Goal: Task Accomplishment & Management: Use online tool/utility

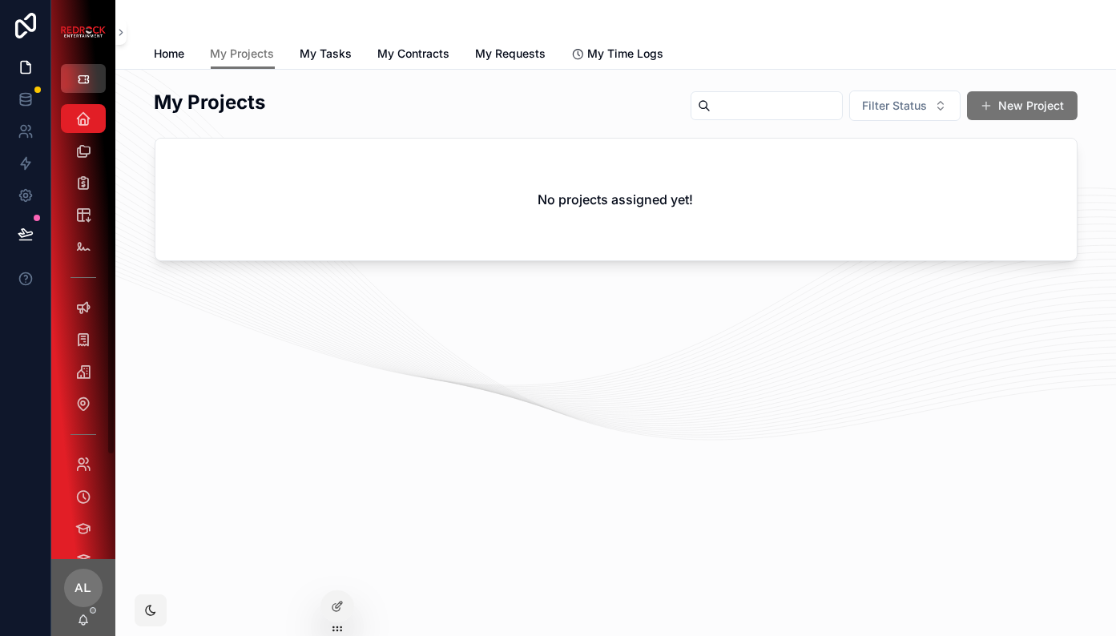
click at [78, 91] on button "scrollable content" at bounding box center [83, 78] width 45 height 29
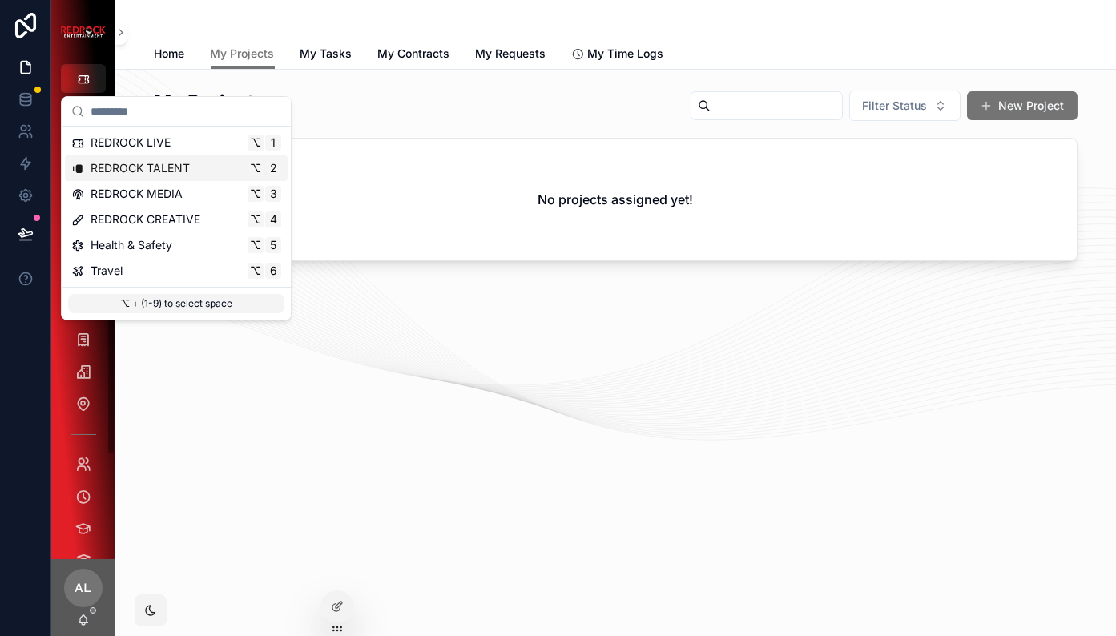
click at [115, 166] on span "REDROCK TALENT" at bounding box center [140, 168] width 99 height 16
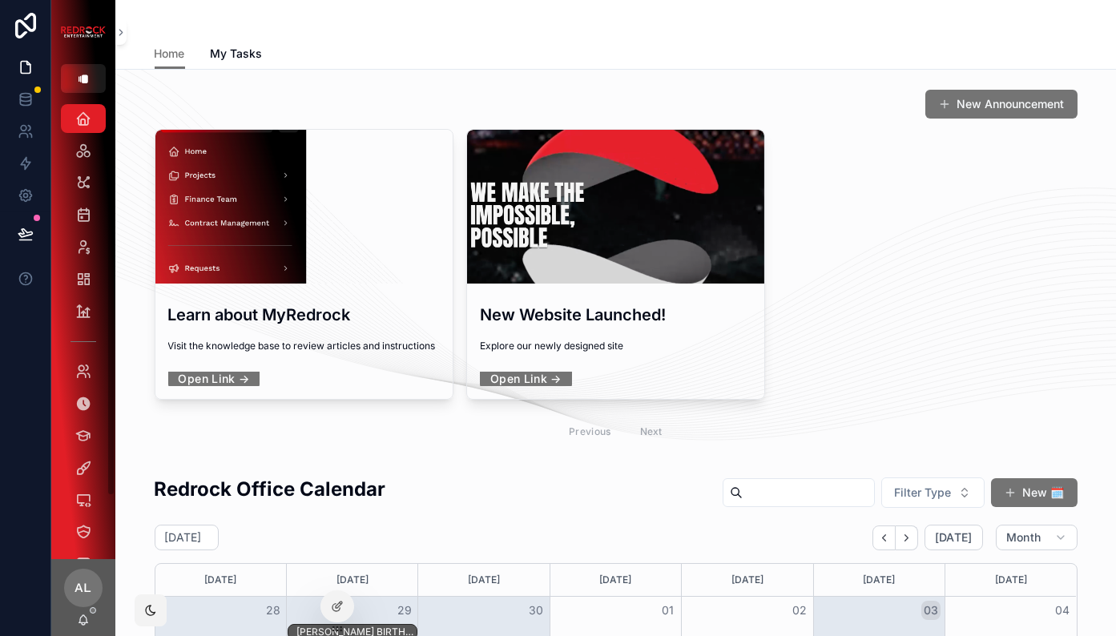
click at [122, 24] on button "scrollable content" at bounding box center [120, 32] width 11 height 26
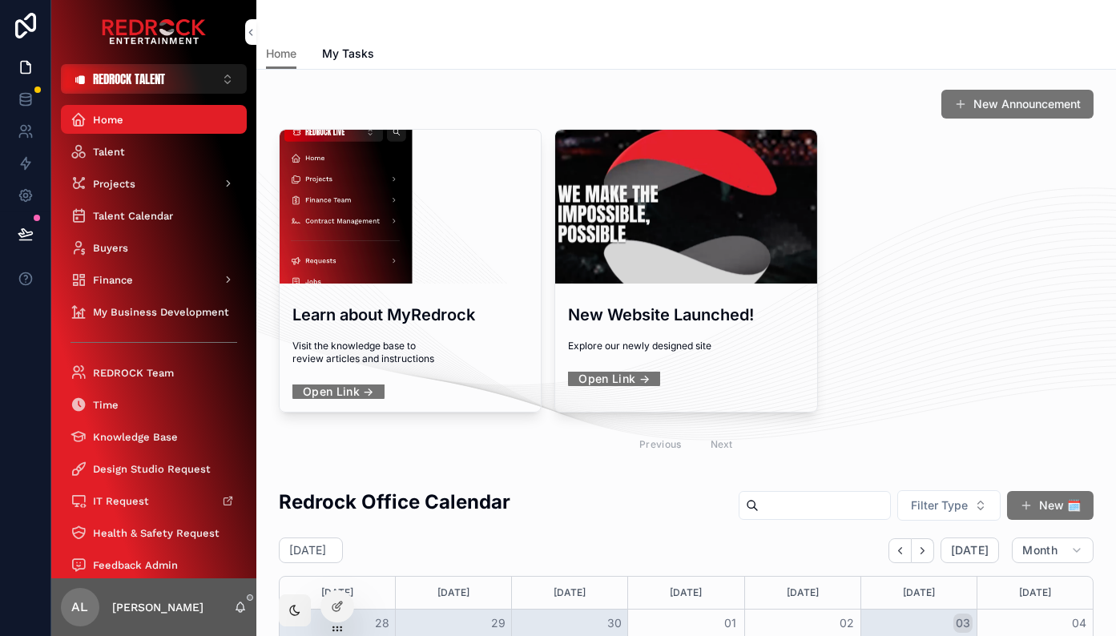
click at [0, 0] on icon at bounding box center [0, 0] width 0 height 0
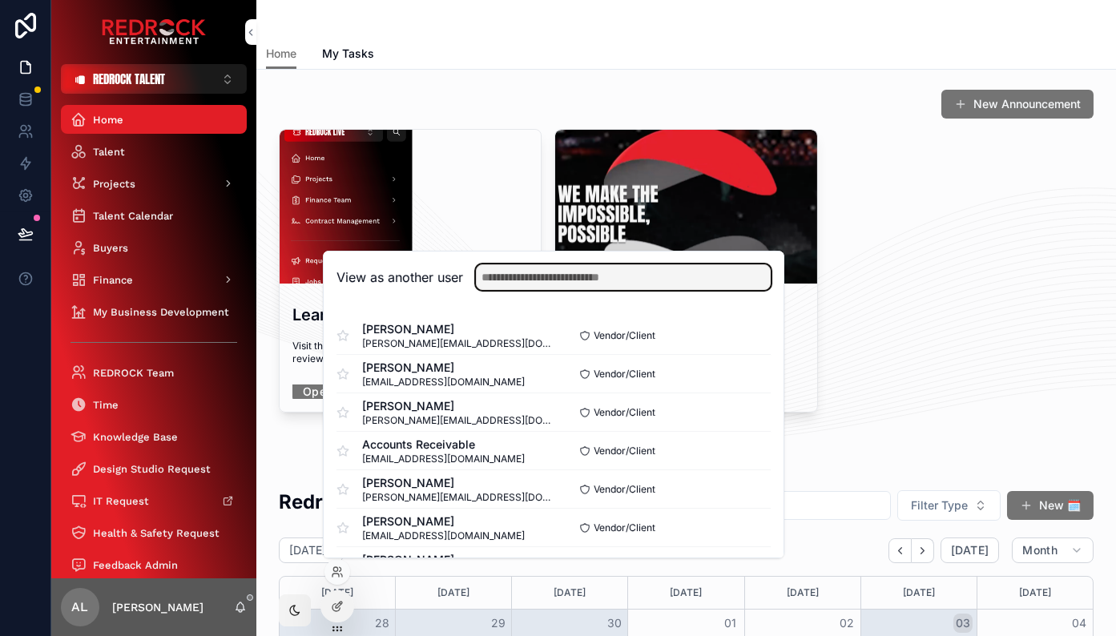
click at [545, 289] on input "text" at bounding box center [623, 277] width 295 height 26
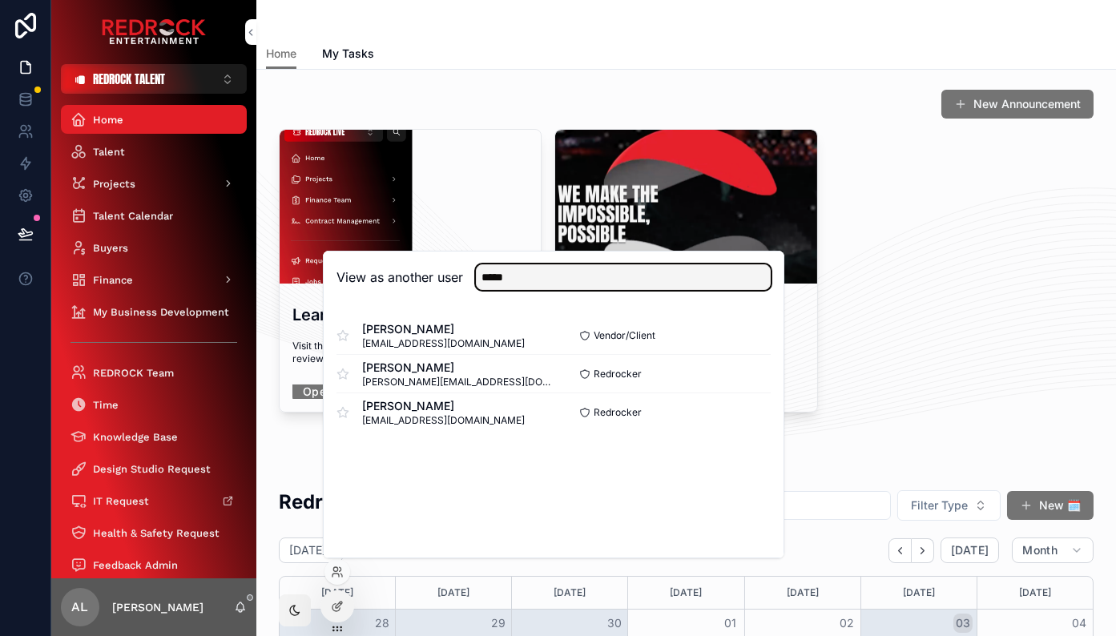
type input "*****"
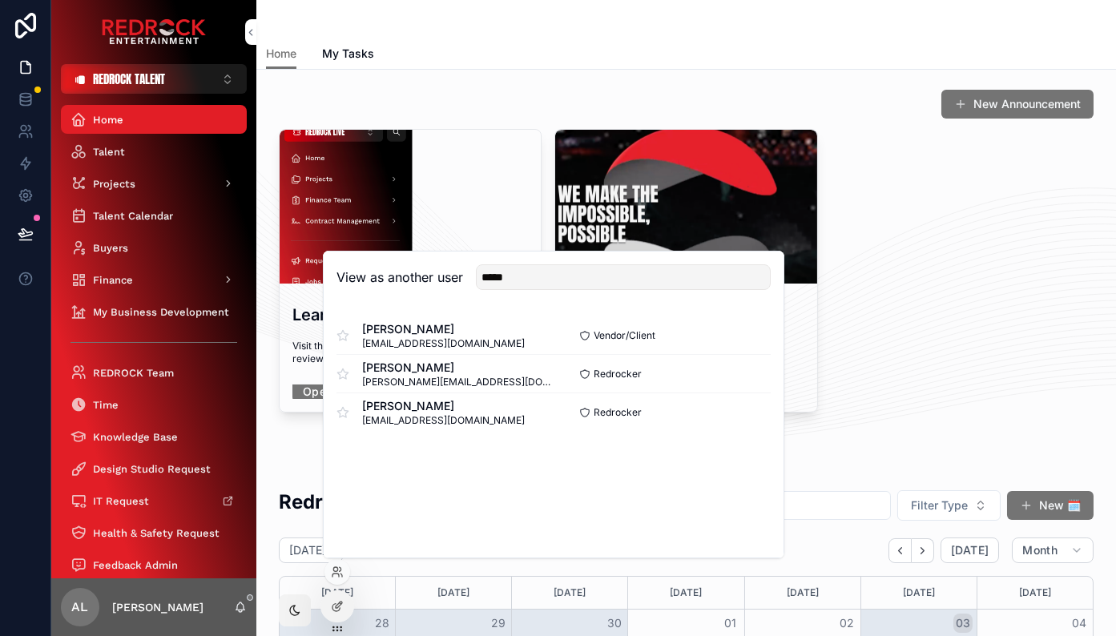
drag, startPoint x: 545, startPoint y: 289, endPoint x: 744, endPoint y: 371, distance: 215.2
click at [744, 371] on div "Redrocker Select" at bounding box center [662, 374] width 217 height 13
click at [0, 0] on button "Select" at bounding box center [0, 0] width 0 height 0
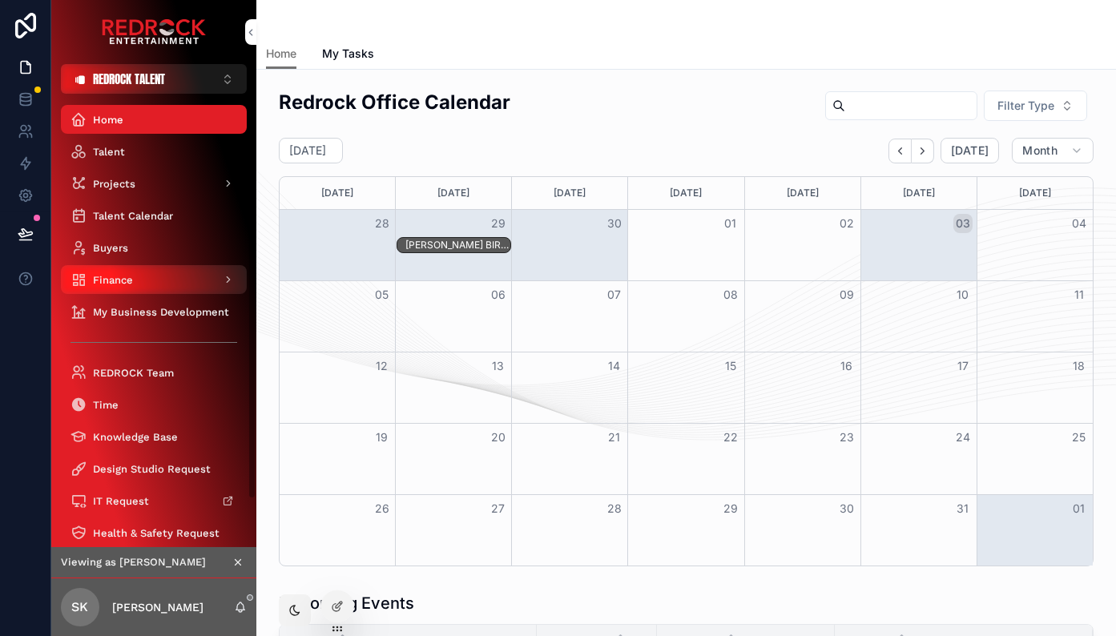
click at [192, 285] on div "Finance" at bounding box center [154, 280] width 167 height 26
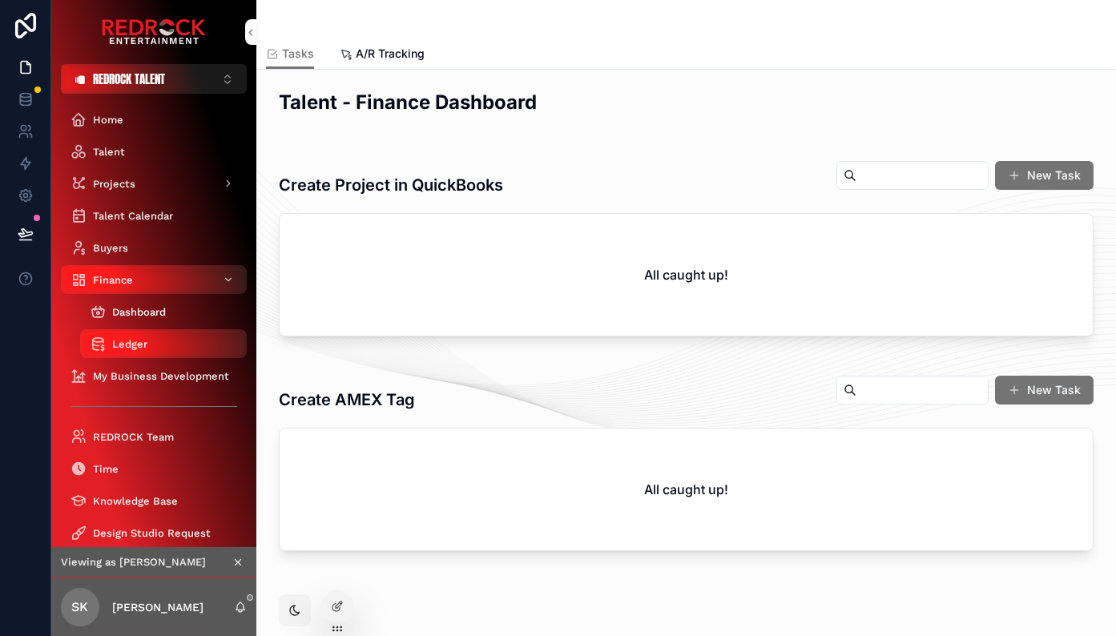
click at [192, 317] on div "Dashboard" at bounding box center [163, 312] width 147 height 26
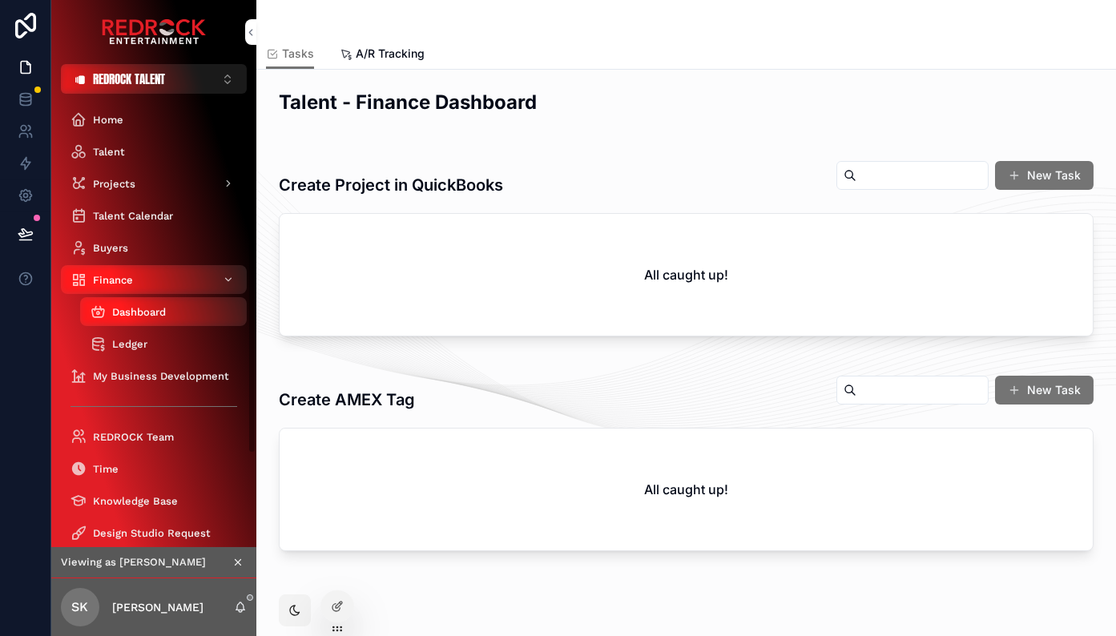
click at [187, 337] on div "Ledger" at bounding box center [163, 344] width 147 height 26
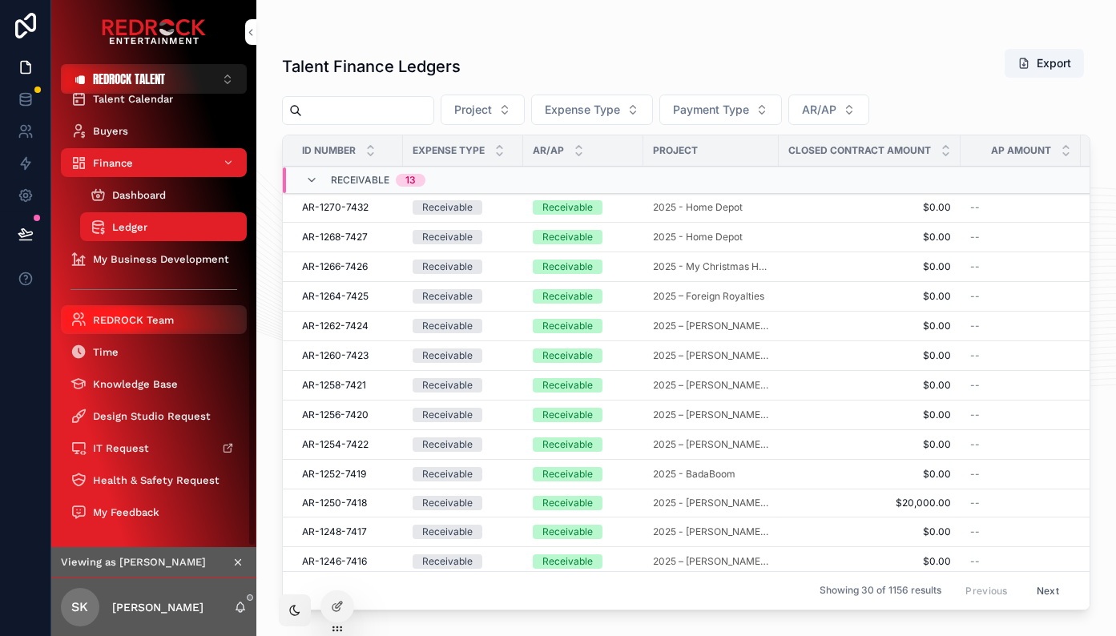
scroll to position [117, 0]
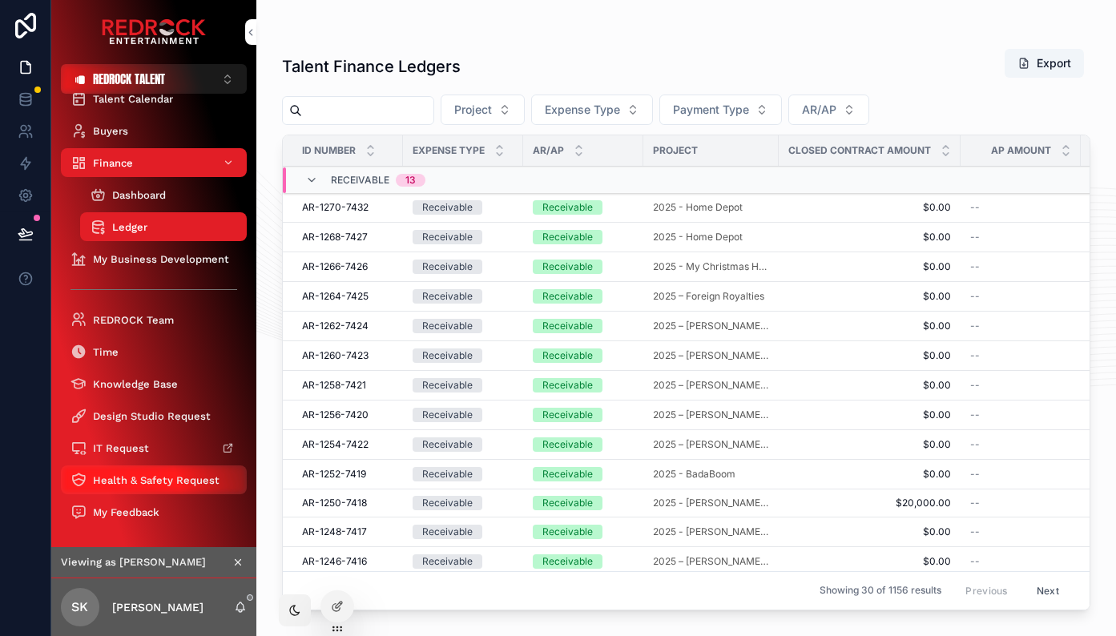
click at [154, 480] on span "Health & Safety Request" at bounding box center [156, 481] width 127 height 14
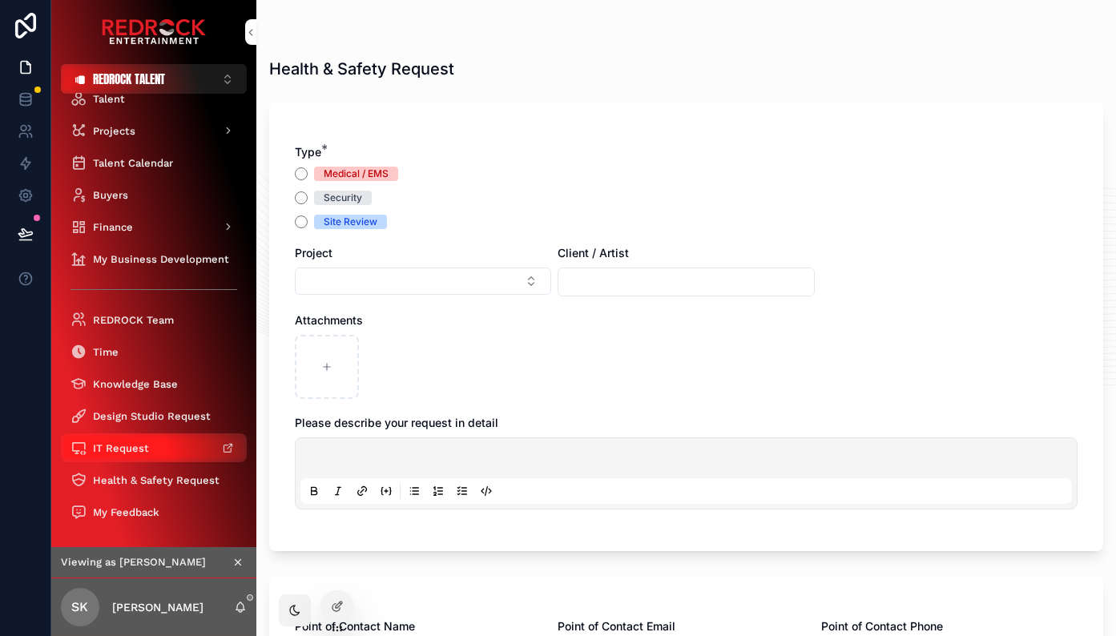
click at [144, 451] on span "IT Request" at bounding box center [121, 449] width 56 height 14
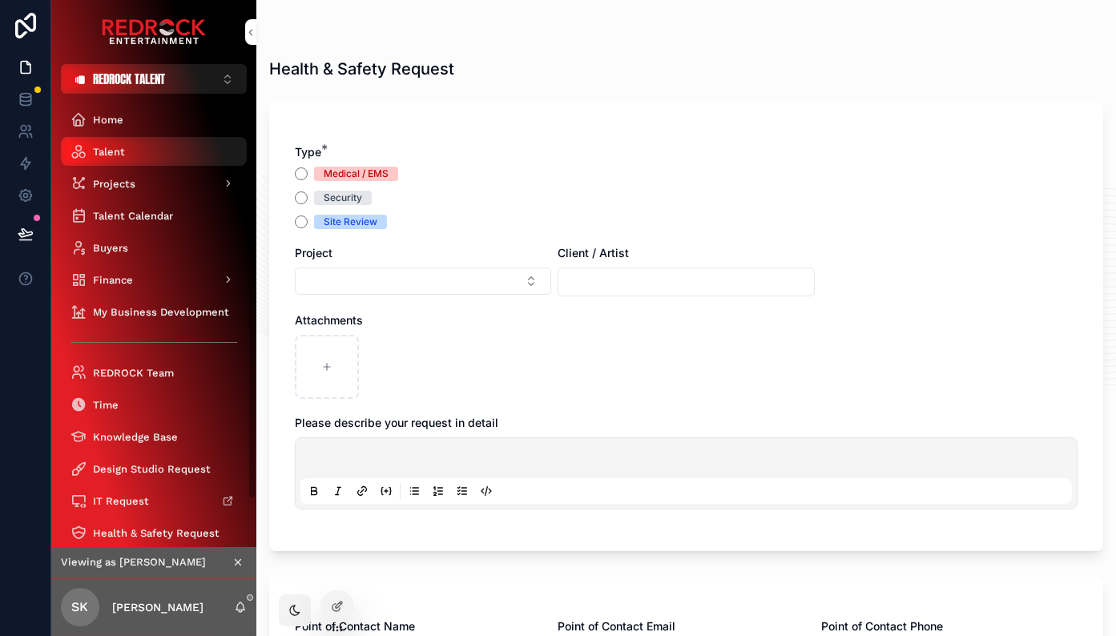
click at [139, 155] on div "Talent" at bounding box center [154, 152] width 167 height 26
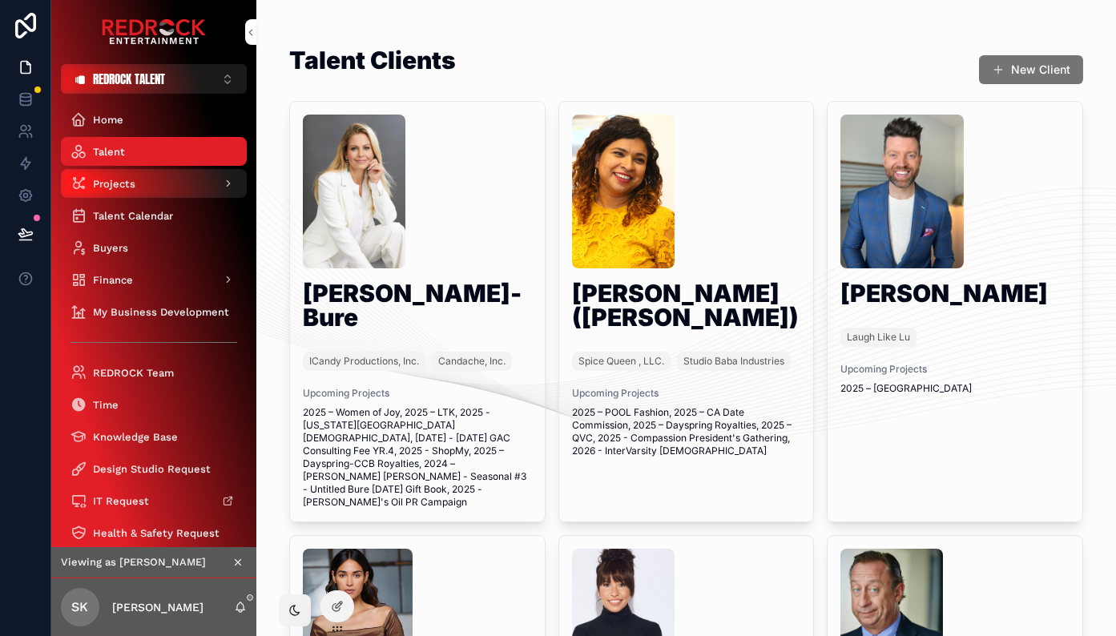
click at [153, 178] on div "Projects" at bounding box center [154, 184] width 167 height 26
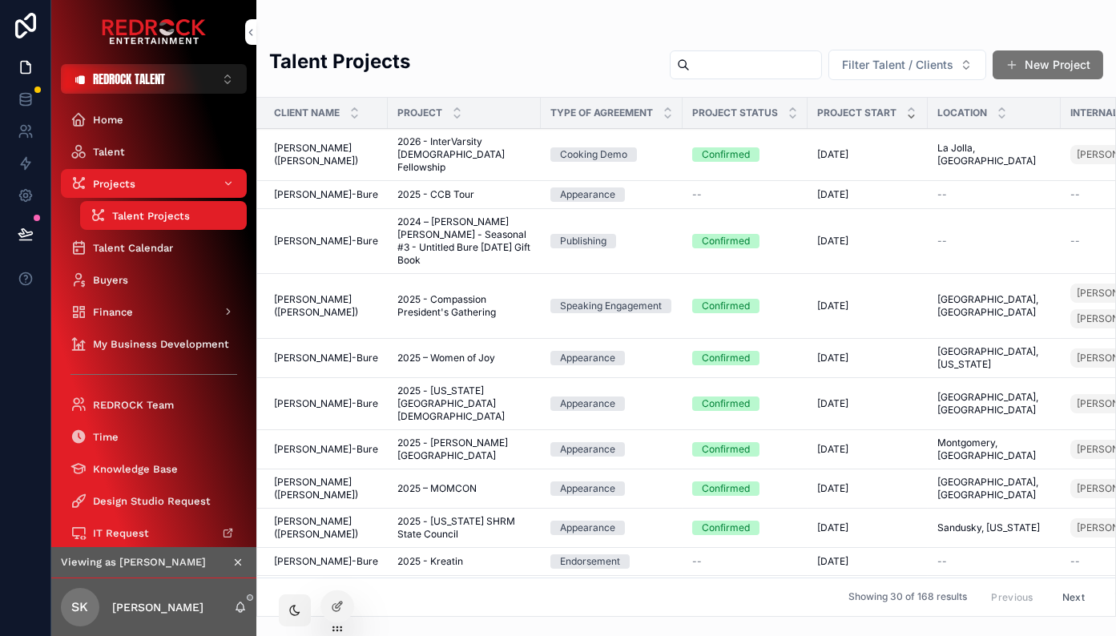
scroll to position [0, 2]
click at [193, 72] on button "REDROCK TALENT ⌥ 1" at bounding box center [154, 79] width 186 height 30
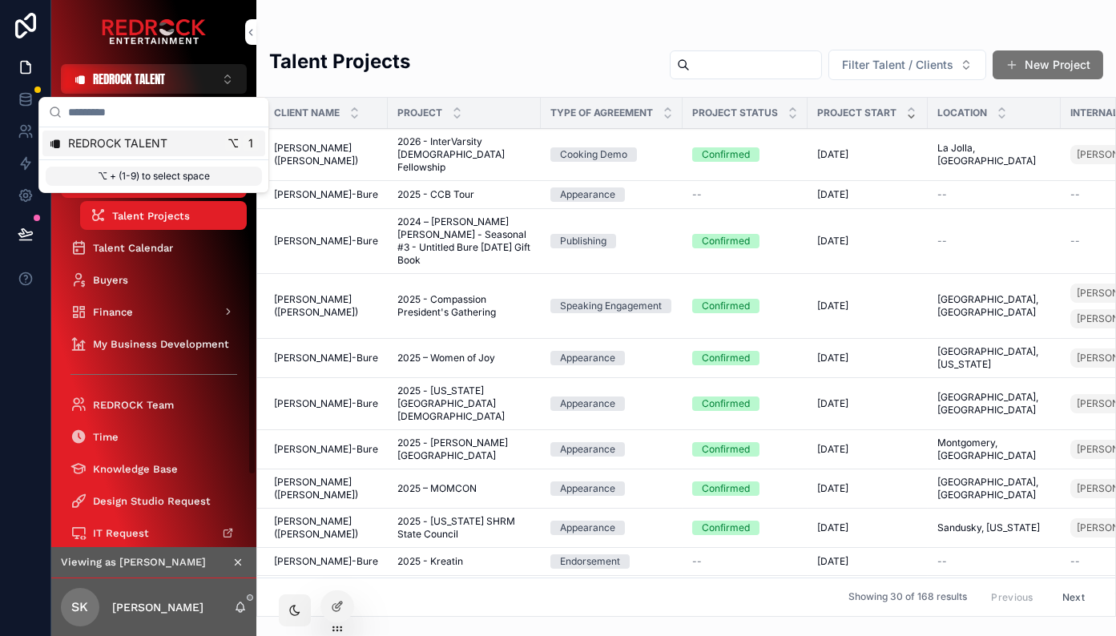
click at [237, 560] on icon "scrollable content" at bounding box center [237, 562] width 11 height 11
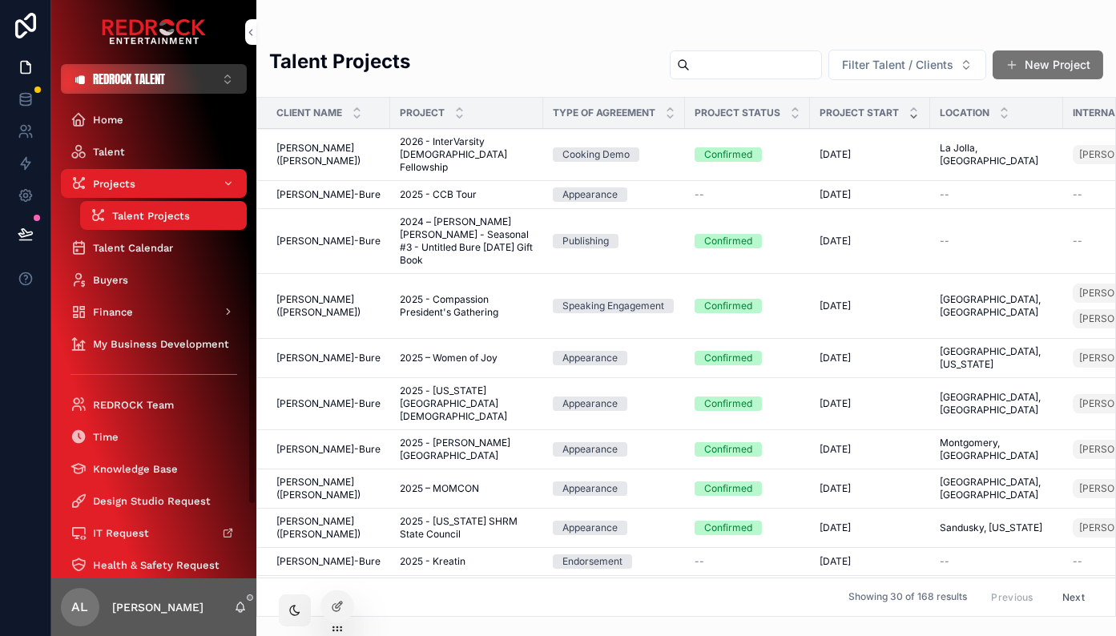
click at [160, 85] on span "REDROCK TALENT" at bounding box center [129, 79] width 72 height 17
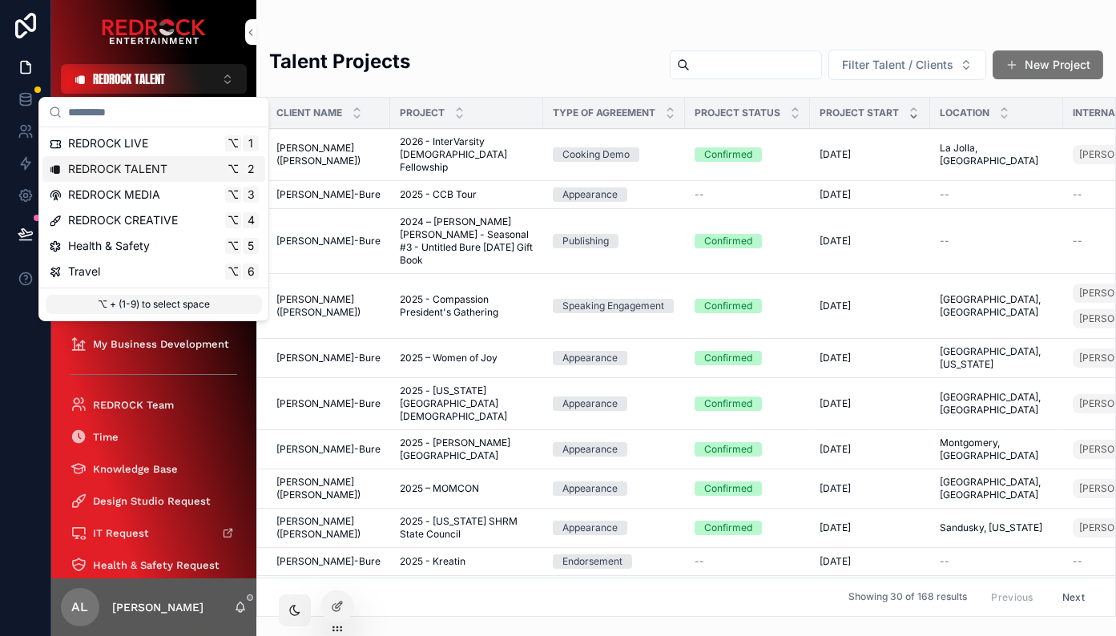
click at [164, 166] on span "REDROCK TALENT" at bounding box center [117, 169] width 99 height 16
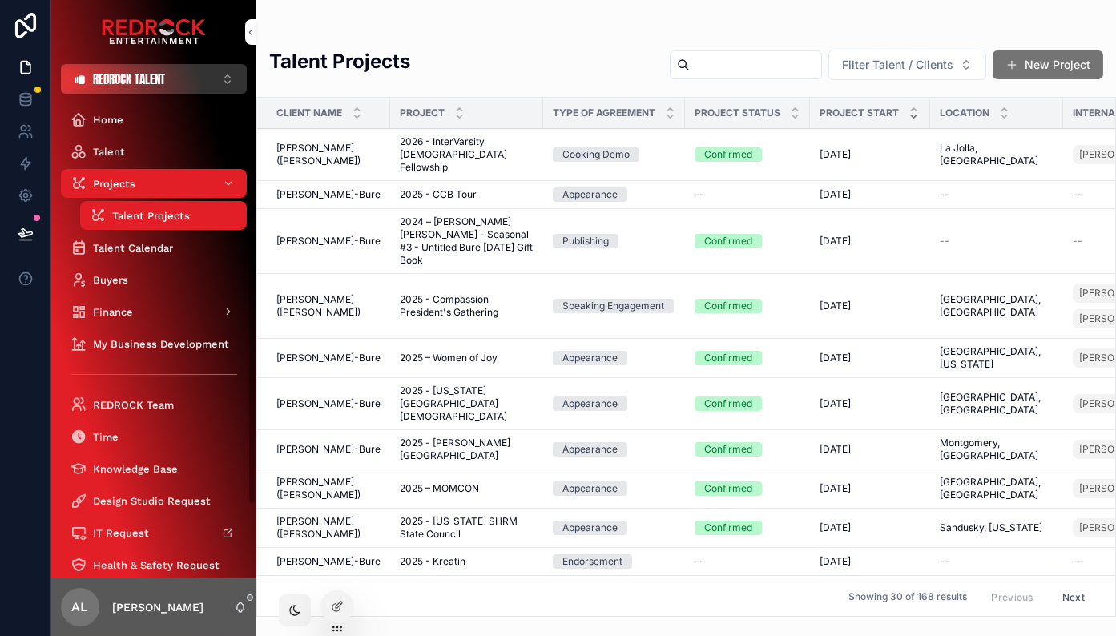
click at [159, 75] on span "REDROCK TALENT" at bounding box center [129, 79] width 72 height 17
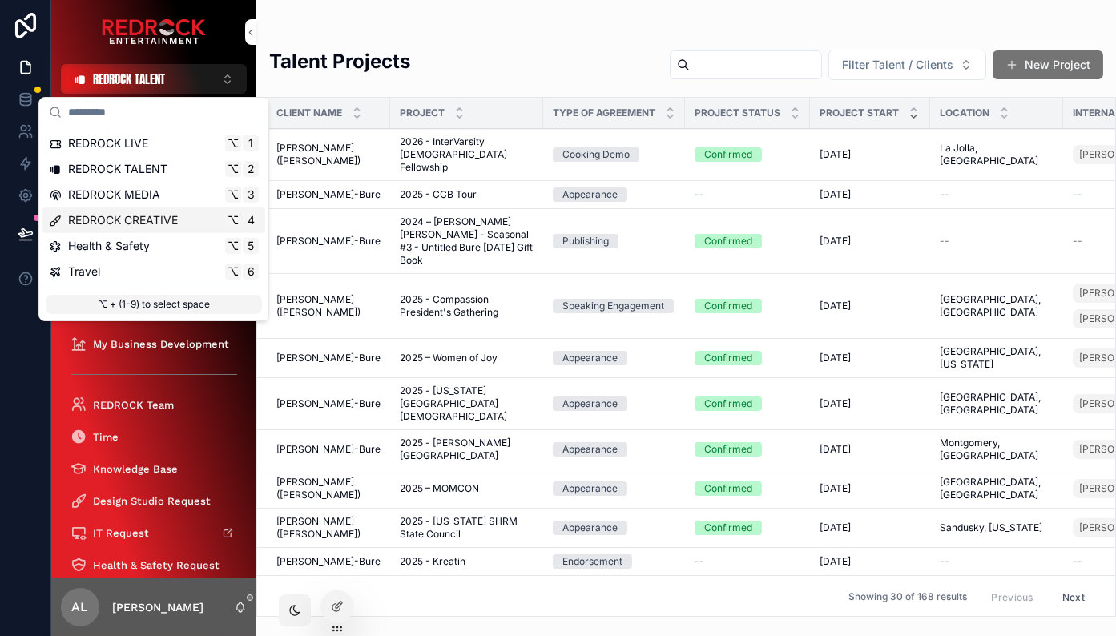
click at [172, 216] on span "REDROCK CREATIVE" at bounding box center [123, 220] width 110 height 16
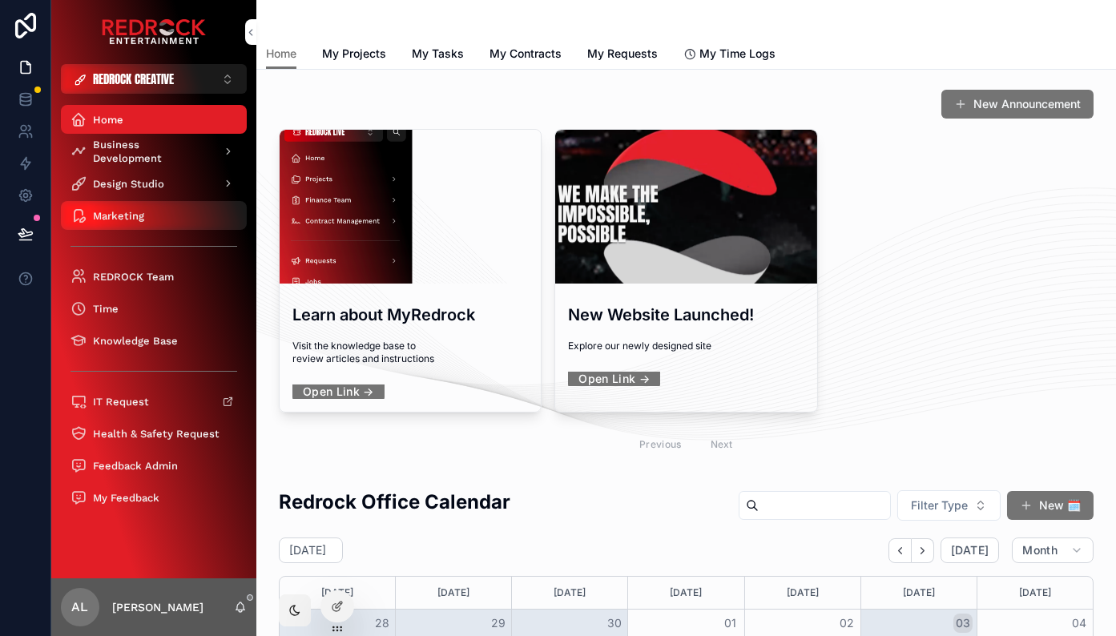
click at [186, 216] on div "Marketing" at bounding box center [154, 216] width 167 height 26
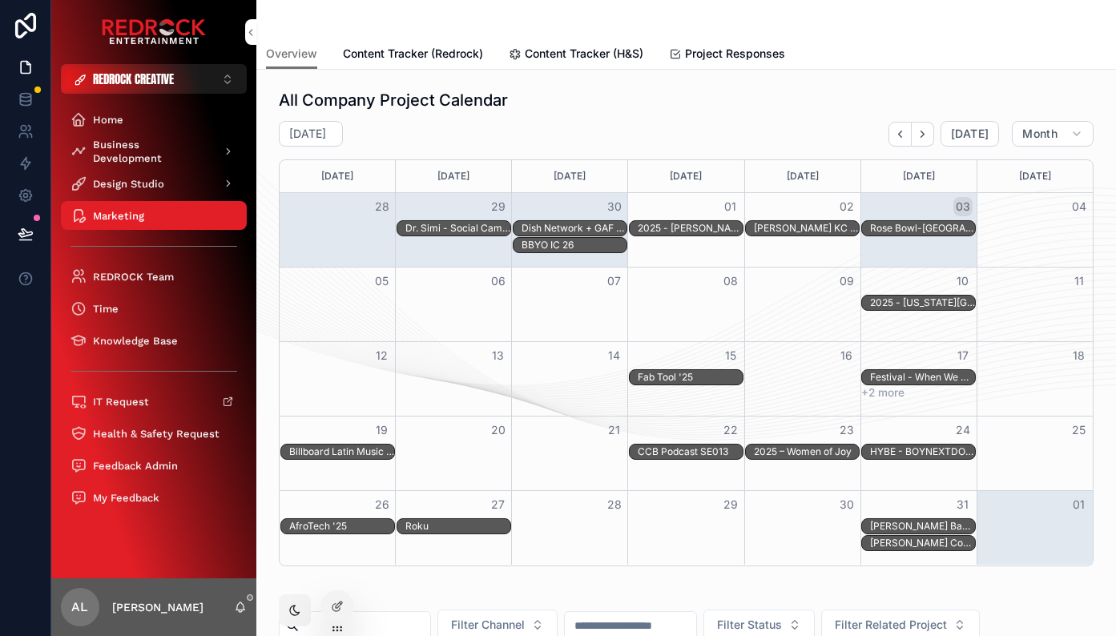
click at [403, 54] on span "Content Tracker (Redrock)" at bounding box center [413, 54] width 140 height 16
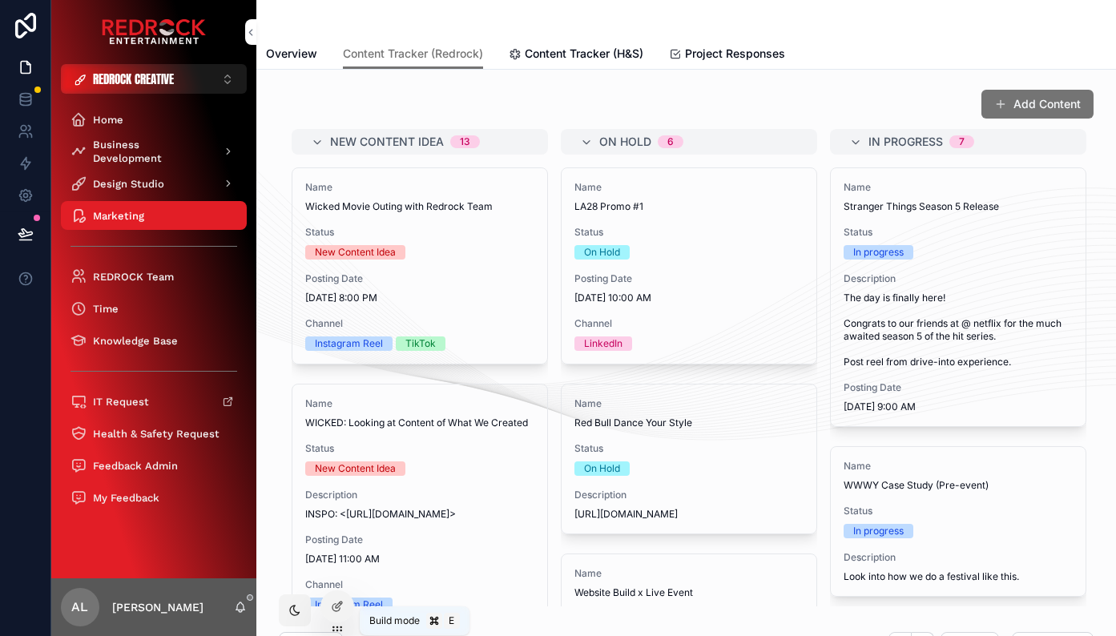
click at [333, 609] on icon at bounding box center [336, 607] width 7 height 7
click at [555, 364] on div "New Content Idea 13 Name Wicked Movie Outing with Redrock Team Status New Conte…" at bounding box center [686, 368] width 815 height 478
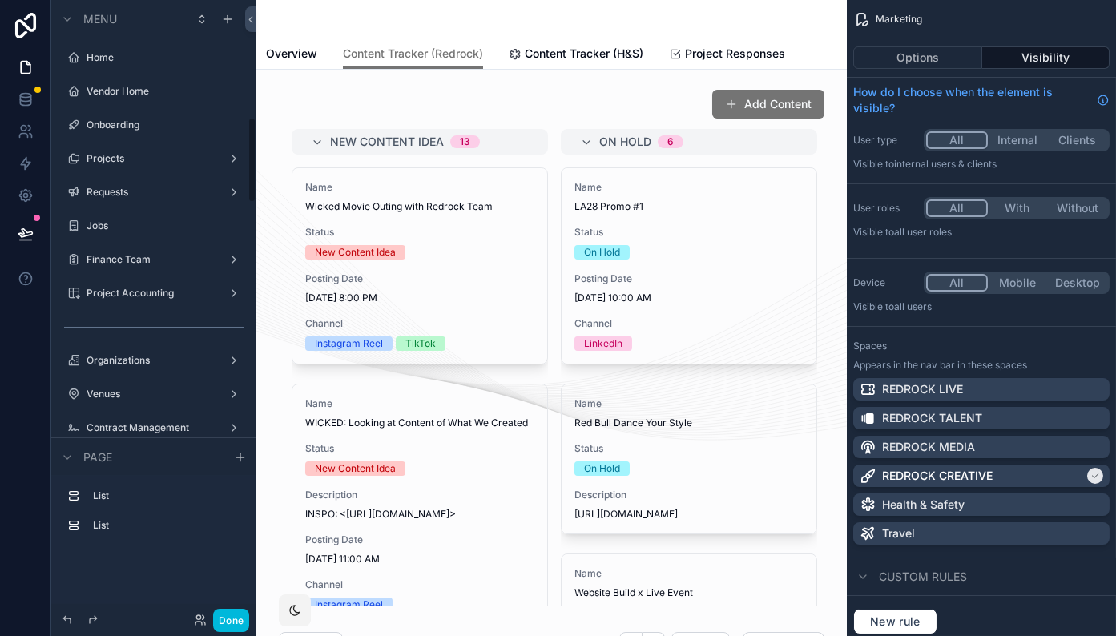
scroll to position [842, 0]
click at [559, 369] on div "scrollable content" at bounding box center [551, 348] width 565 height 531
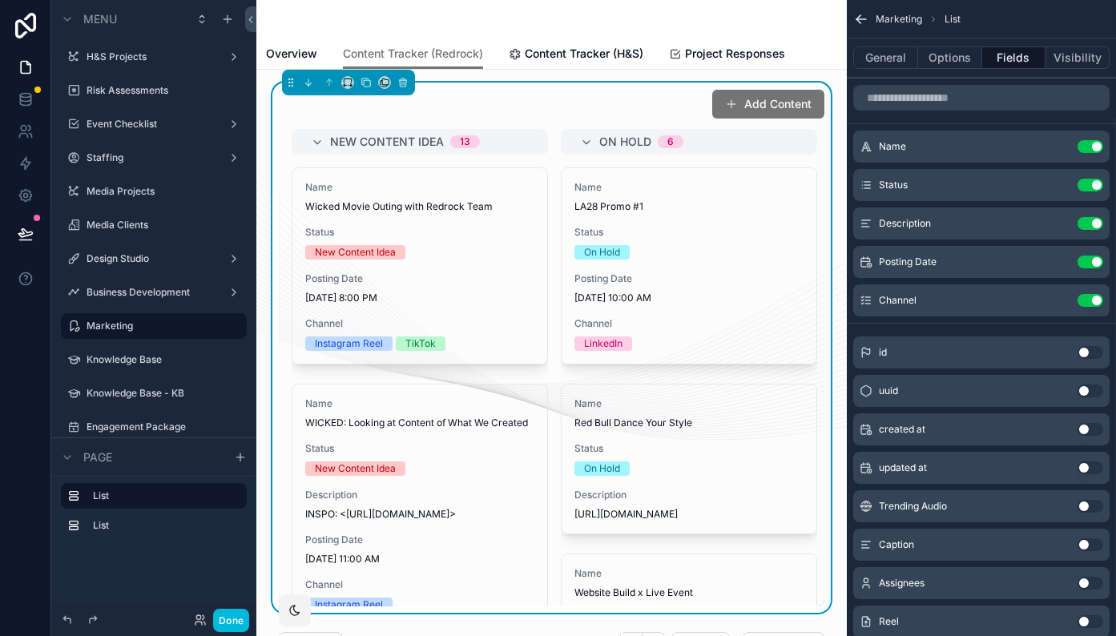
click at [952, 69] on div "General Options Fields Visibility" at bounding box center [981, 57] width 269 height 38
click at [952, 59] on button "Options" at bounding box center [950, 57] width 64 height 22
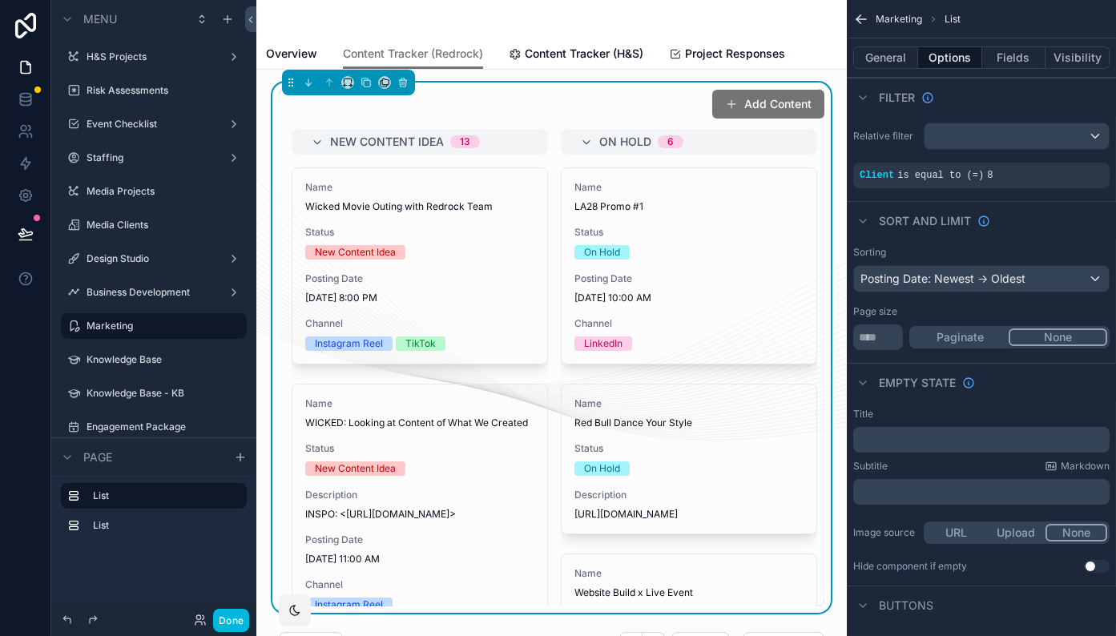
click at [1042, 276] on div "Posting Date: Newest -> Oldest" at bounding box center [981, 279] width 255 height 26
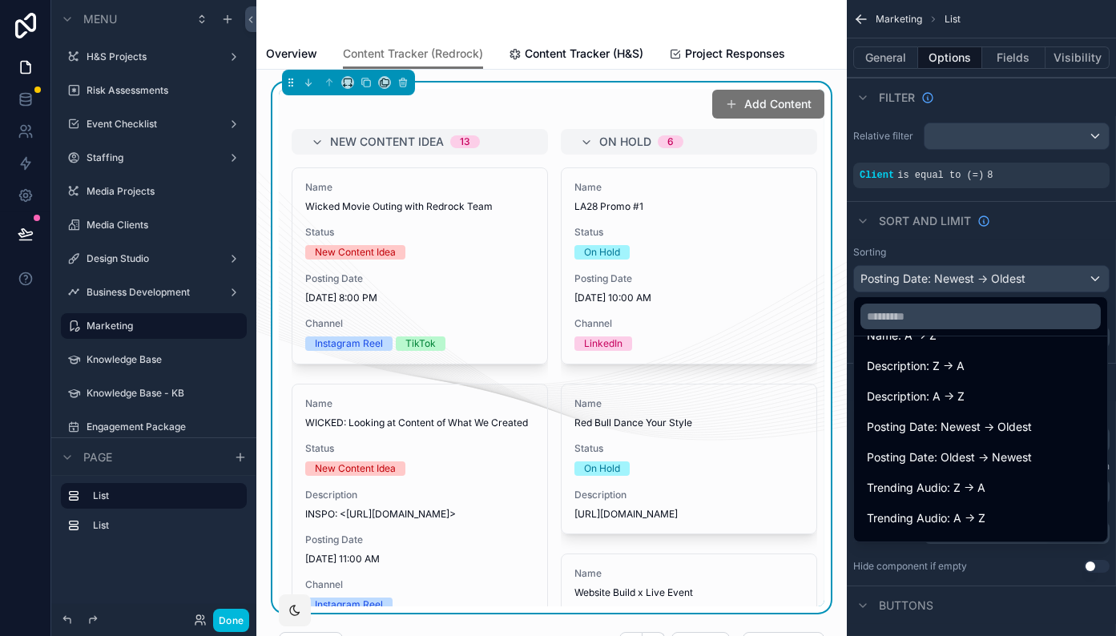
scroll to position [213, 0]
click at [999, 455] on span "Posting Date: Oldest -> Newest" at bounding box center [949, 455] width 165 height 19
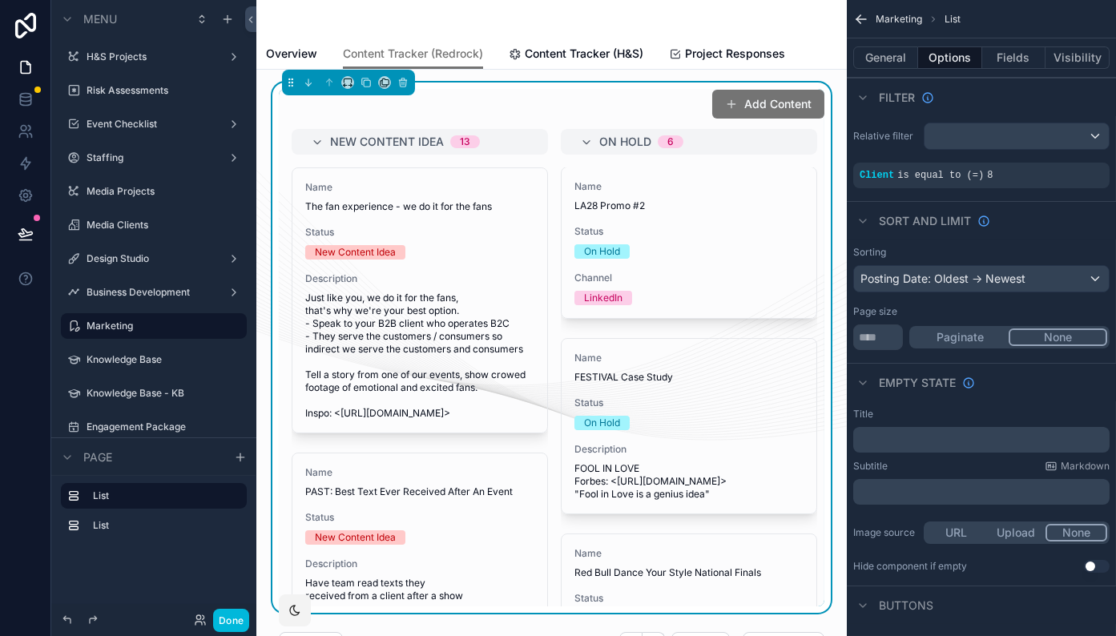
scroll to position [0, 0]
click at [1100, 277] on div "Posting Date: Oldest -> Newest" at bounding box center [981, 279] width 255 height 26
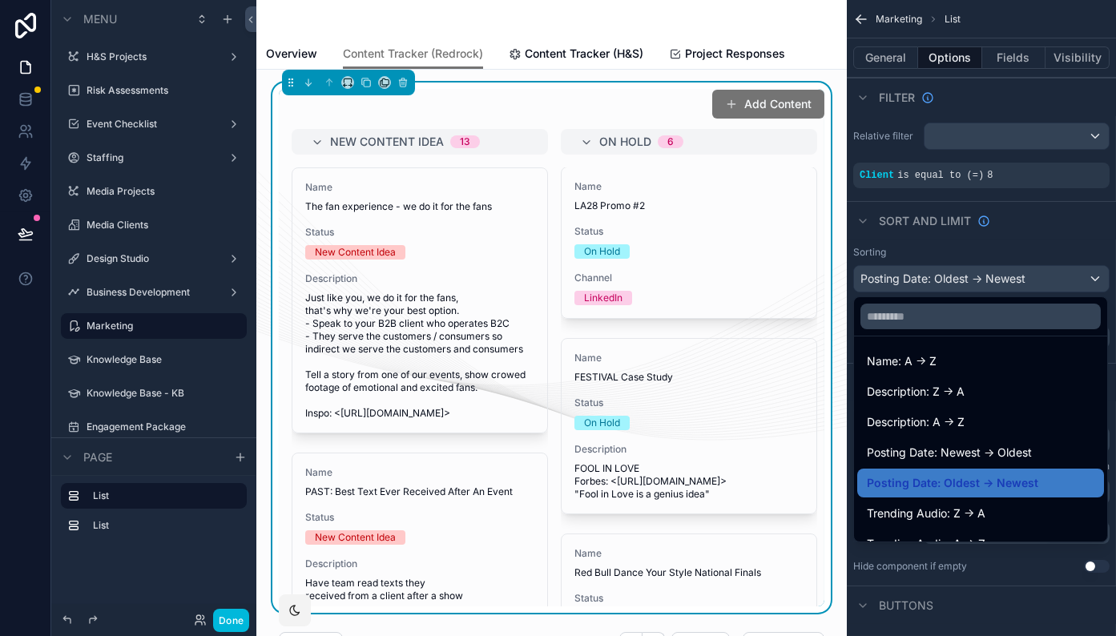
scroll to position [203, 0]
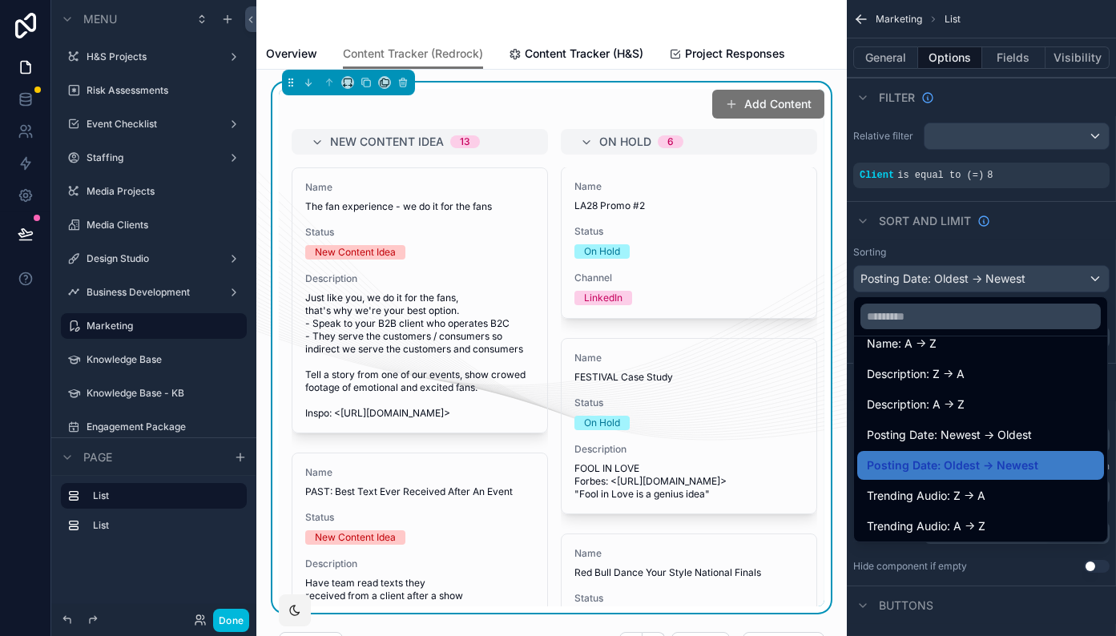
click at [991, 430] on span "Posting Date: Newest -> Oldest" at bounding box center [949, 435] width 165 height 19
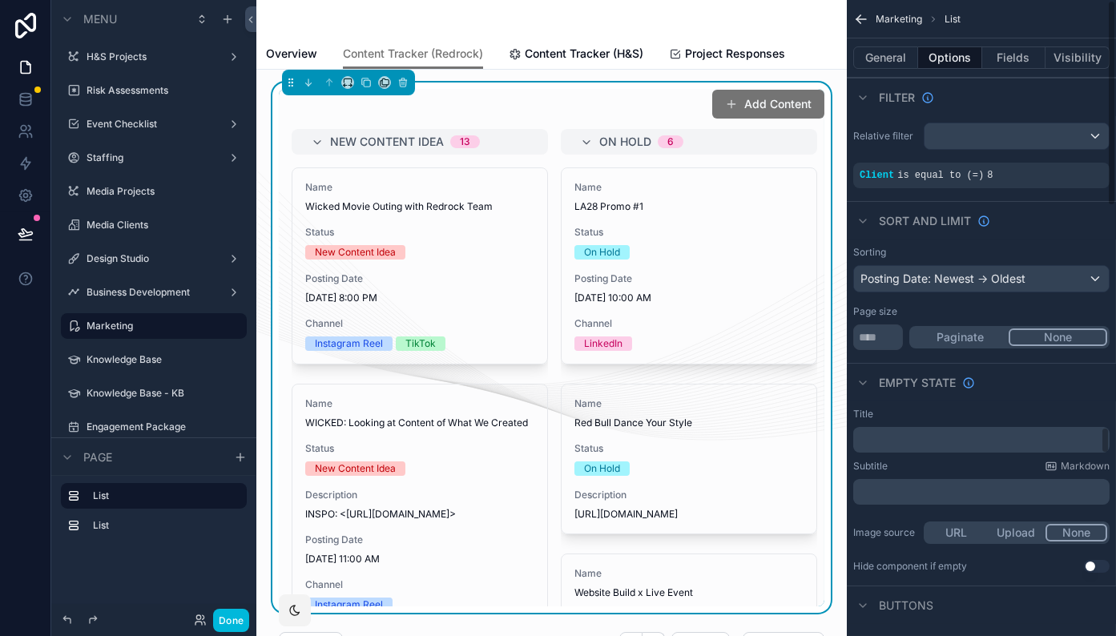
click at [991, 430] on div "﻿" at bounding box center [982, 440] width 256 height 26
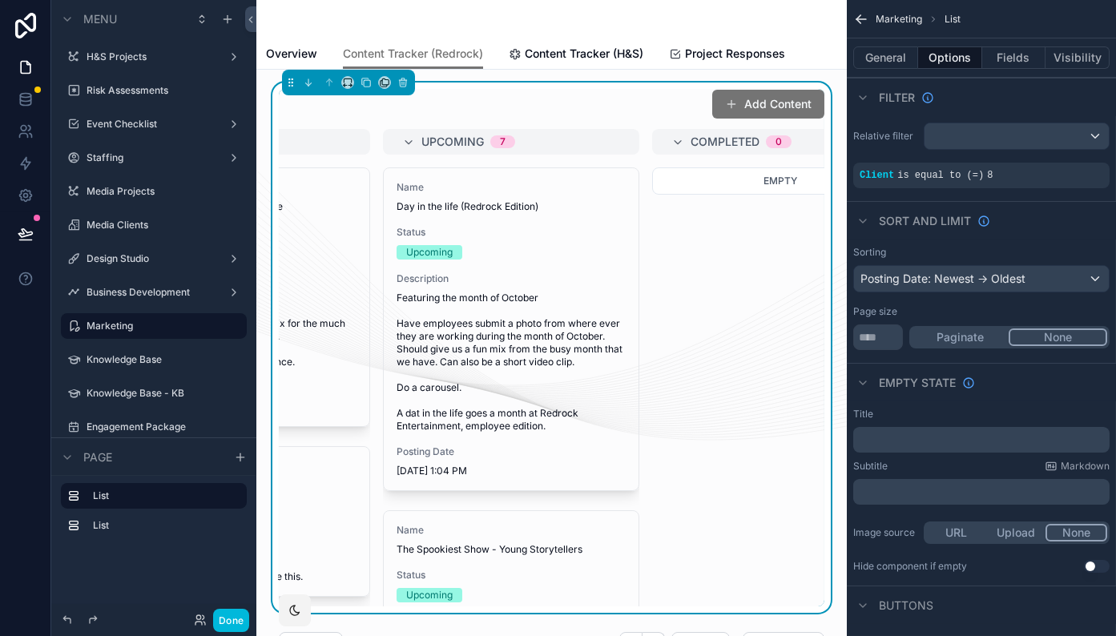
scroll to position [0, 0]
click at [975, 278] on div "Posting Date: Newest -> Oldest" at bounding box center [981, 279] width 255 height 26
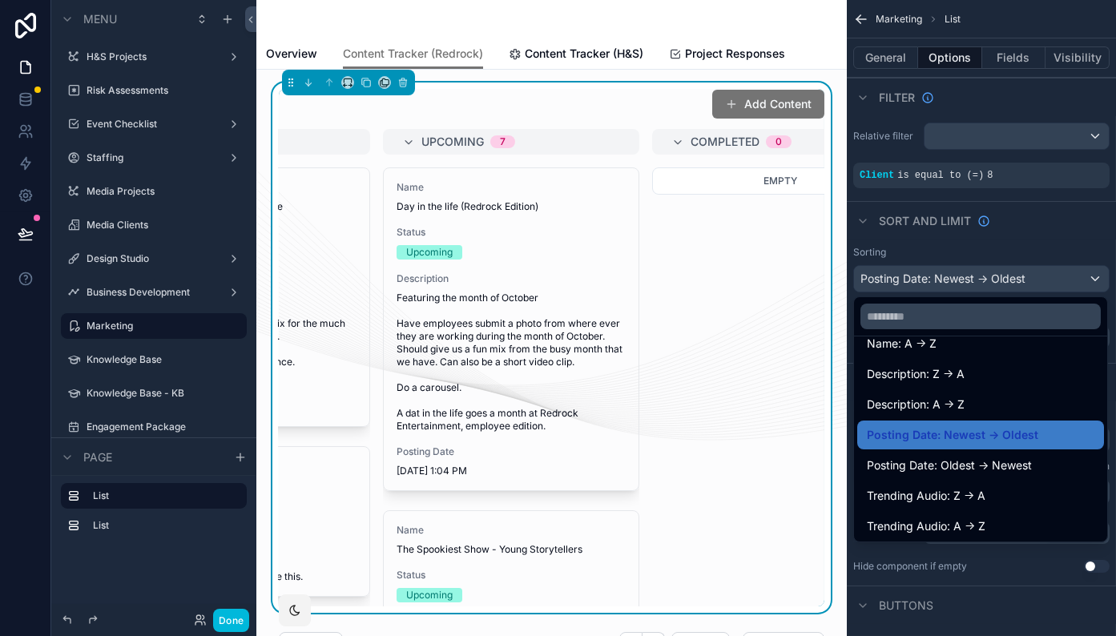
scroll to position [194, 0]
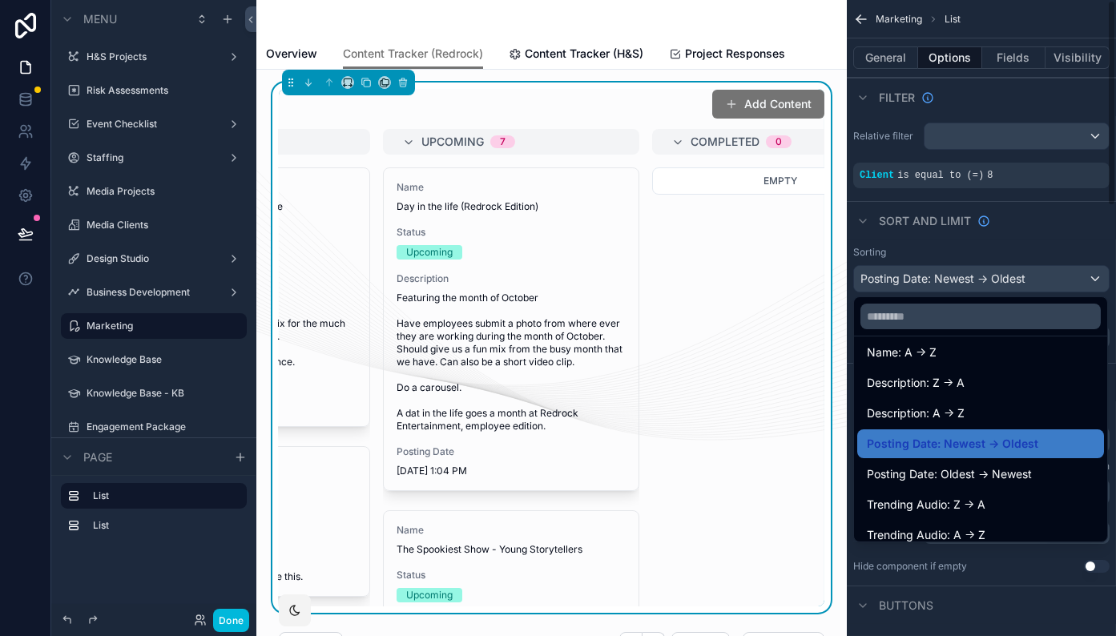
click at [1040, 235] on div "scrollable content" at bounding box center [558, 318] width 1116 height 636
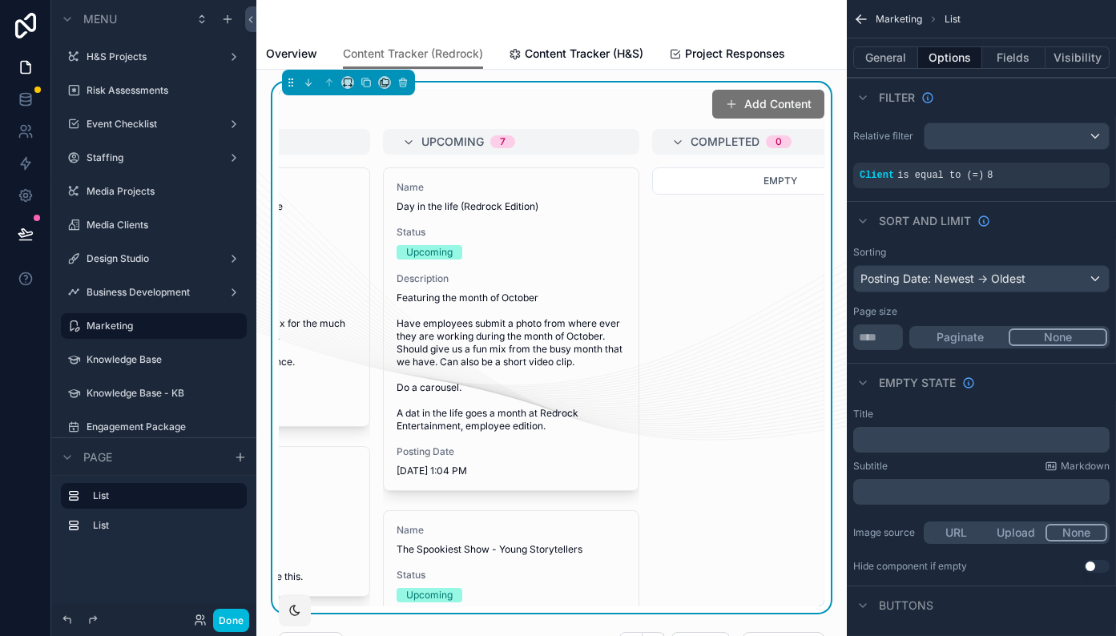
scroll to position [0, 0]
click at [1017, 282] on div "Posting Date: Newest -> Oldest" at bounding box center [981, 279] width 255 height 26
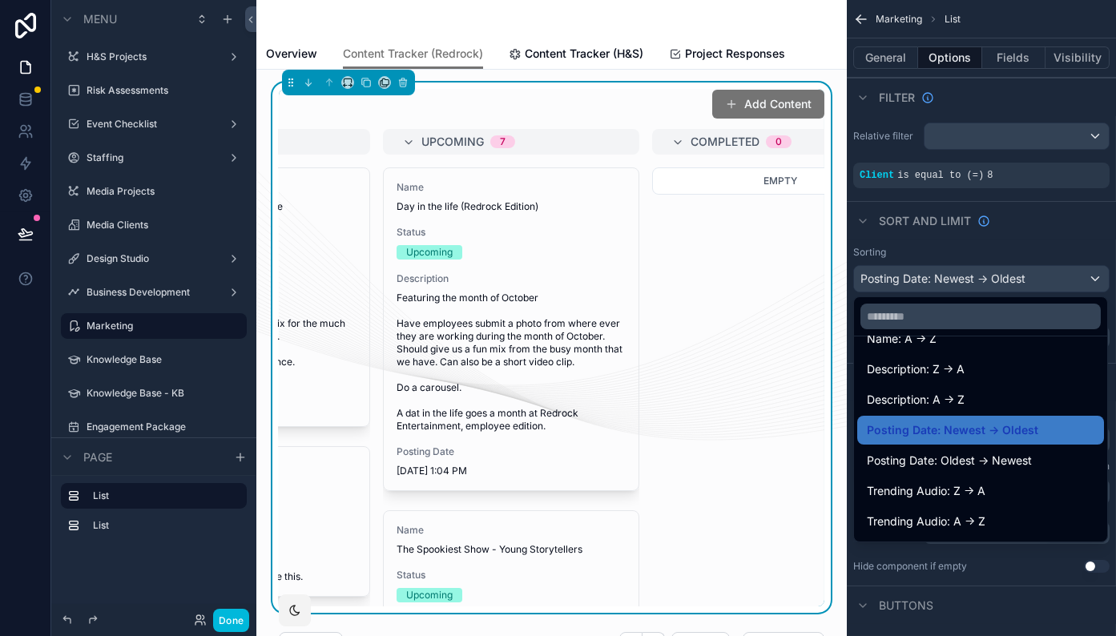
scroll to position [206, 0]
click at [1015, 453] on span "Posting Date: Oldest -> Newest" at bounding box center [949, 462] width 165 height 19
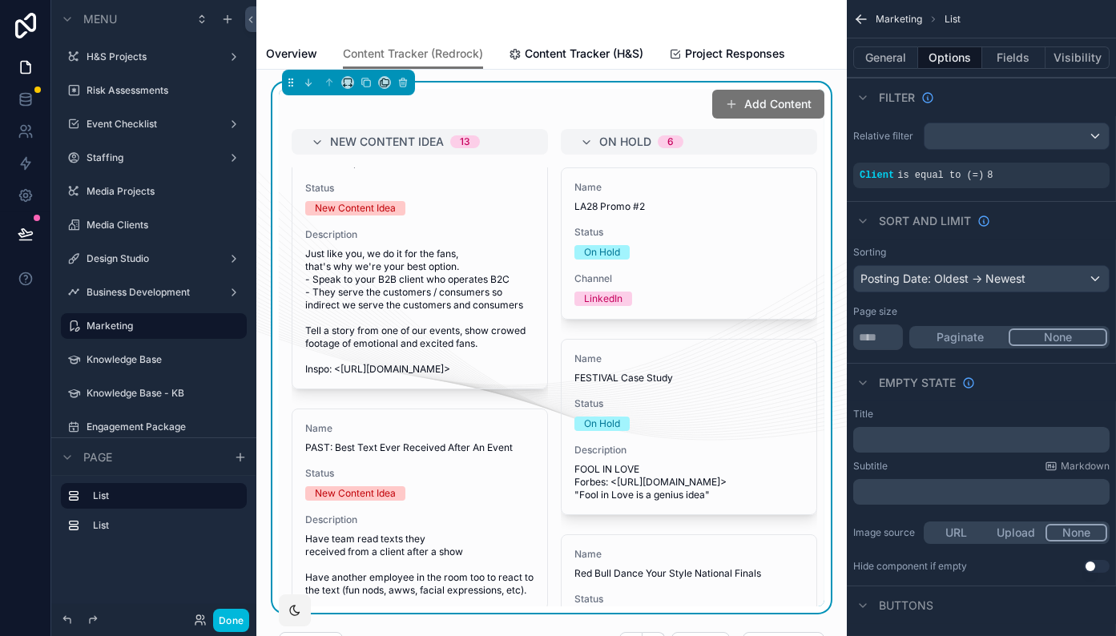
scroll to position [0, 0]
click at [406, 280] on span "Just like you, we do it for the fans, that's why we're your best option. - Spea…" at bounding box center [419, 312] width 229 height 128
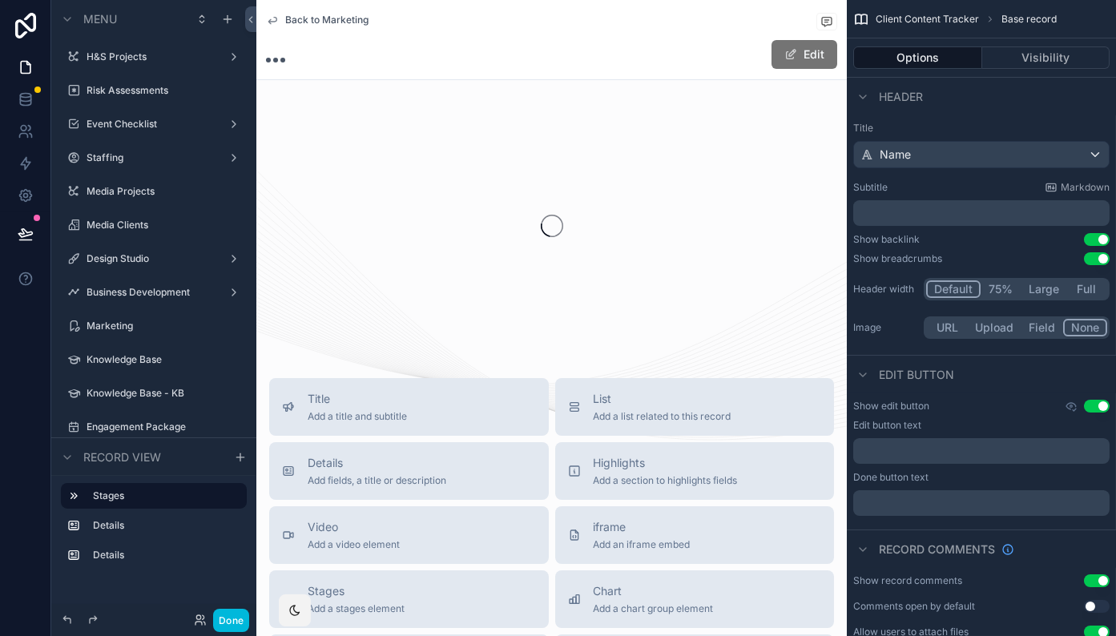
scroll to position [3875, 0]
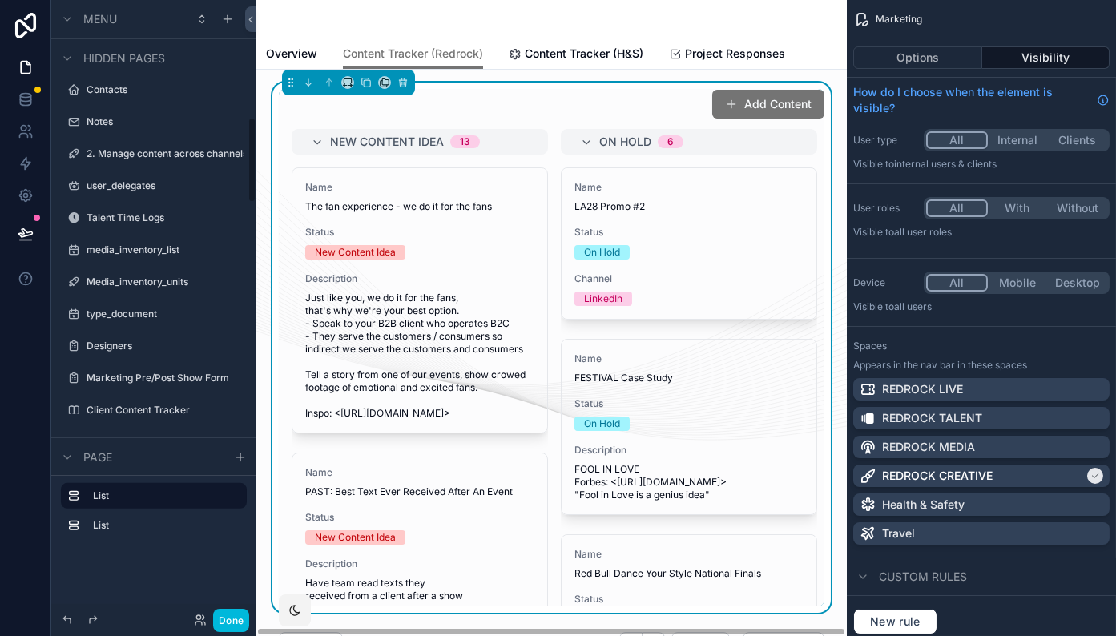
scroll to position [842, 0]
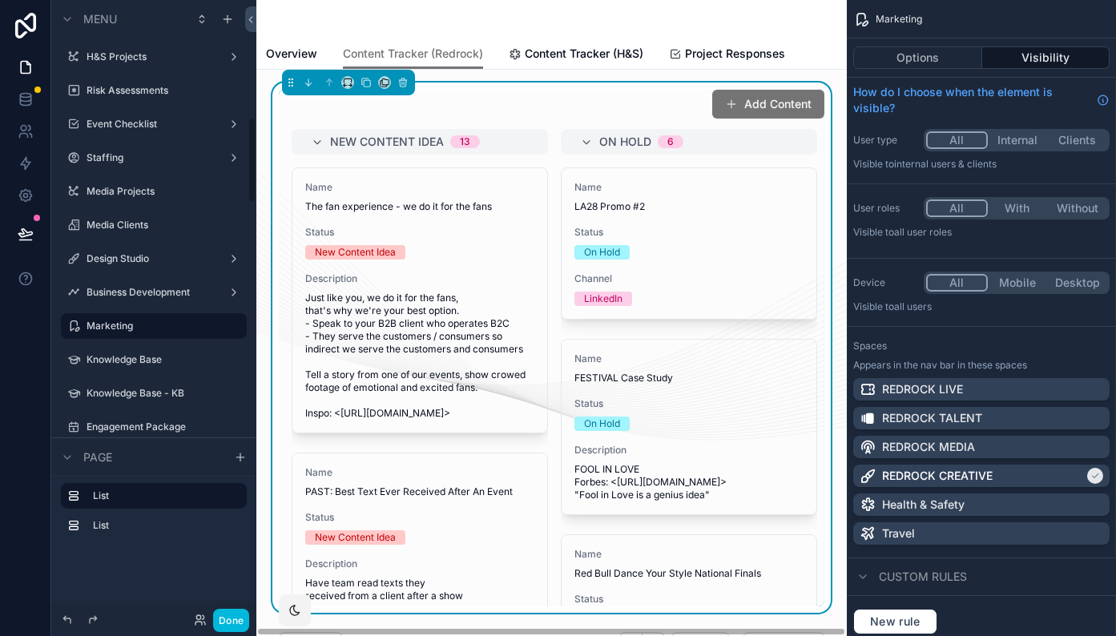
click at [653, 230] on span "Status" at bounding box center [689, 232] width 229 height 13
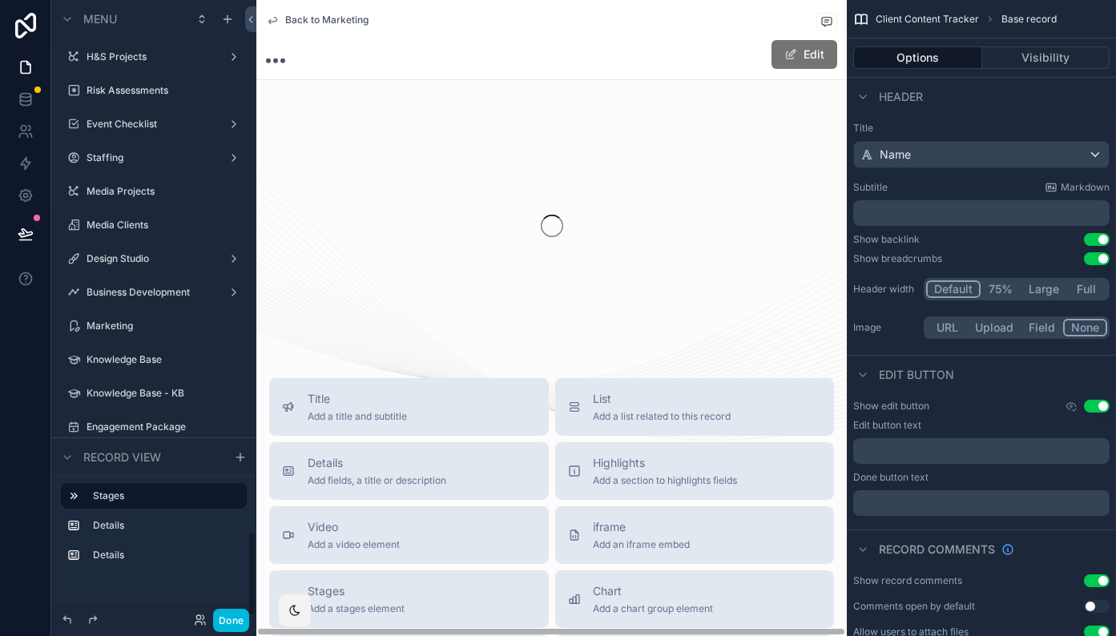
scroll to position [3875, 0]
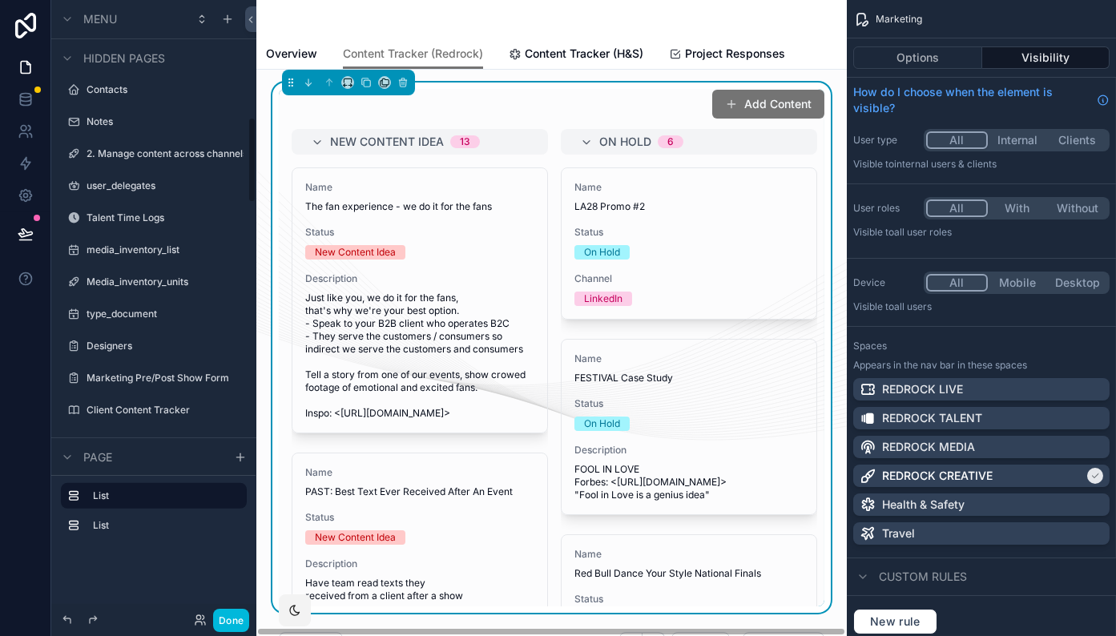
scroll to position [842, 0]
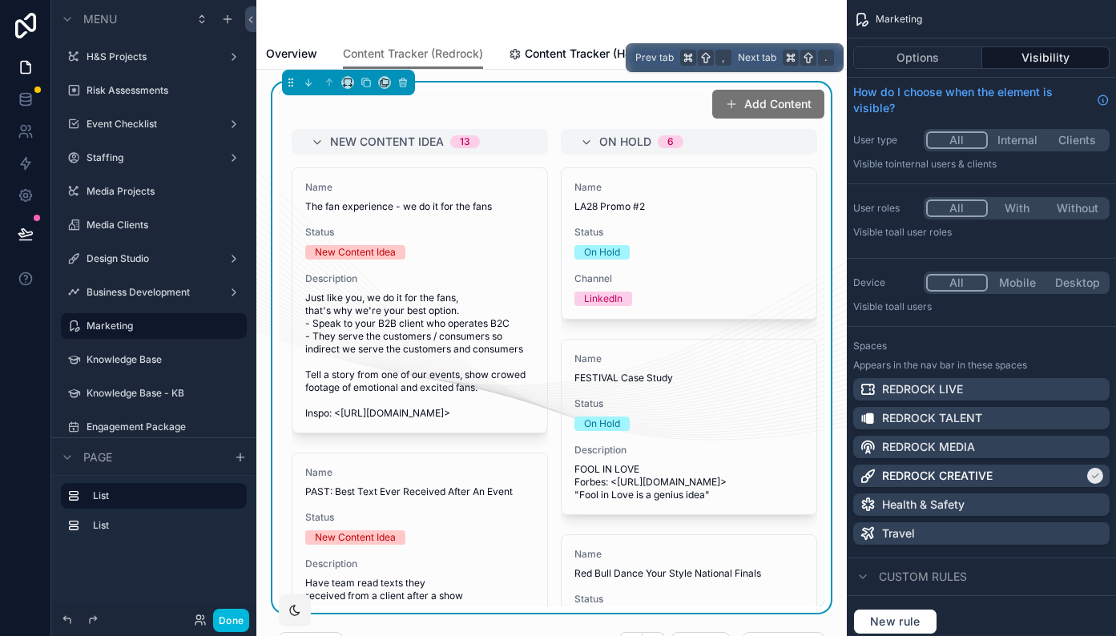
click at [938, 66] on button "Options" at bounding box center [918, 57] width 129 height 22
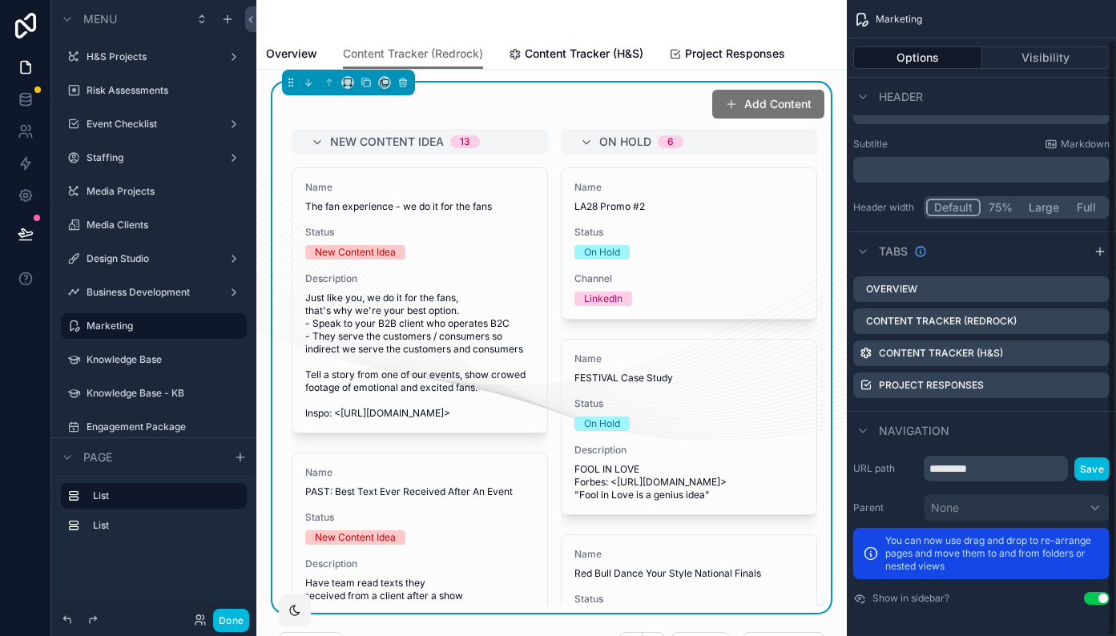
scroll to position [42, 0]
click at [651, 99] on div "Add Content" at bounding box center [552, 104] width 546 height 30
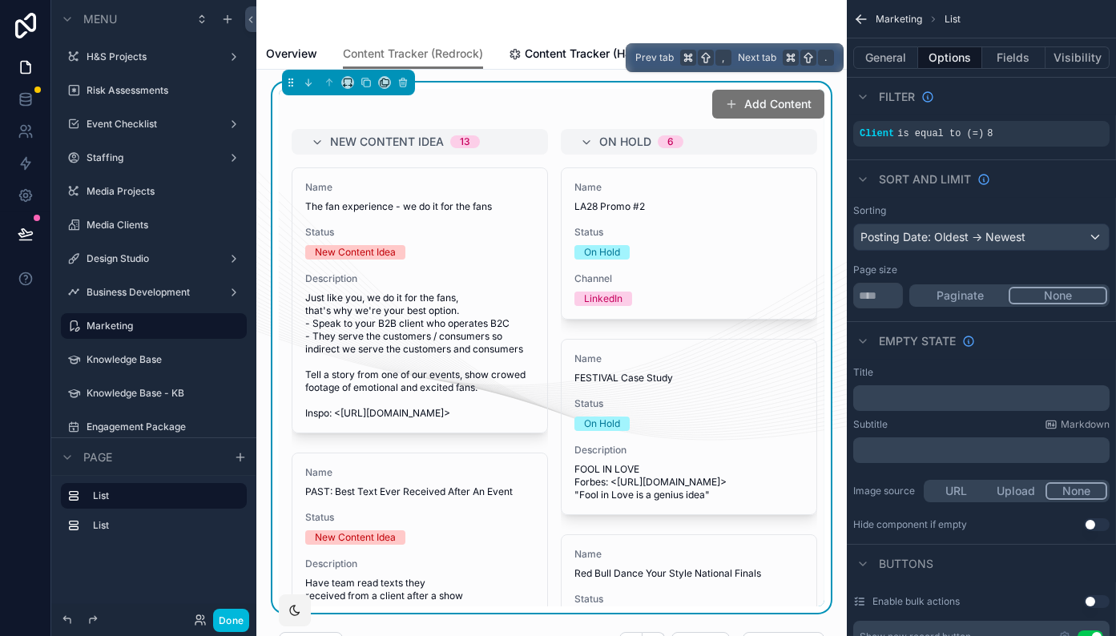
click at [1074, 55] on button "Visibility" at bounding box center [1078, 57] width 64 height 22
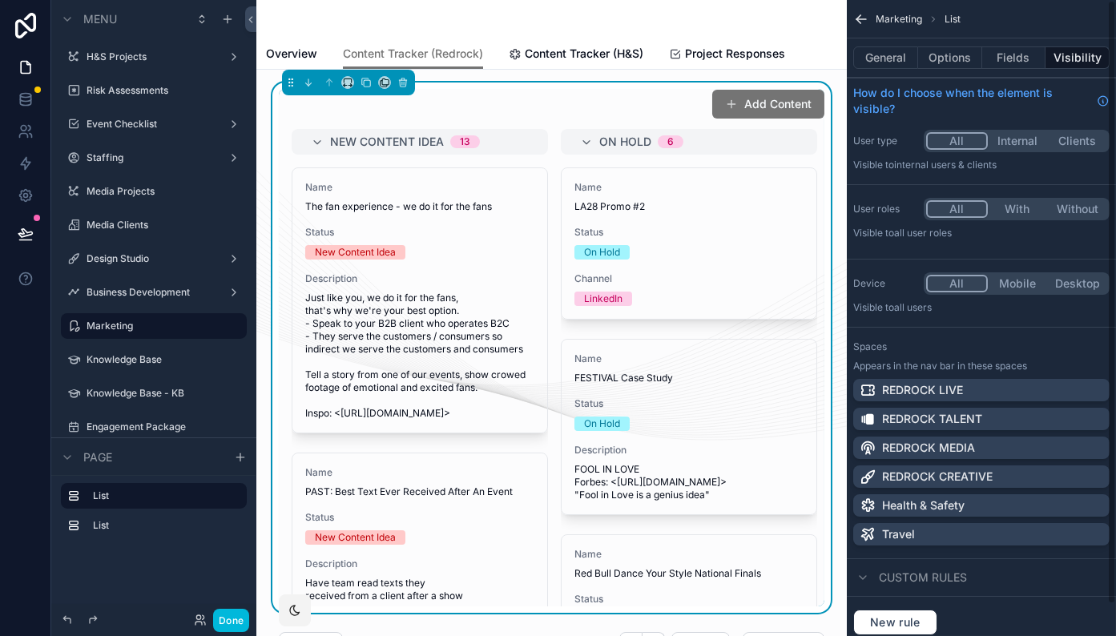
scroll to position [0, 0]
click at [1010, 64] on button "Fields" at bounding box center [1015, 57] width 64 height 22
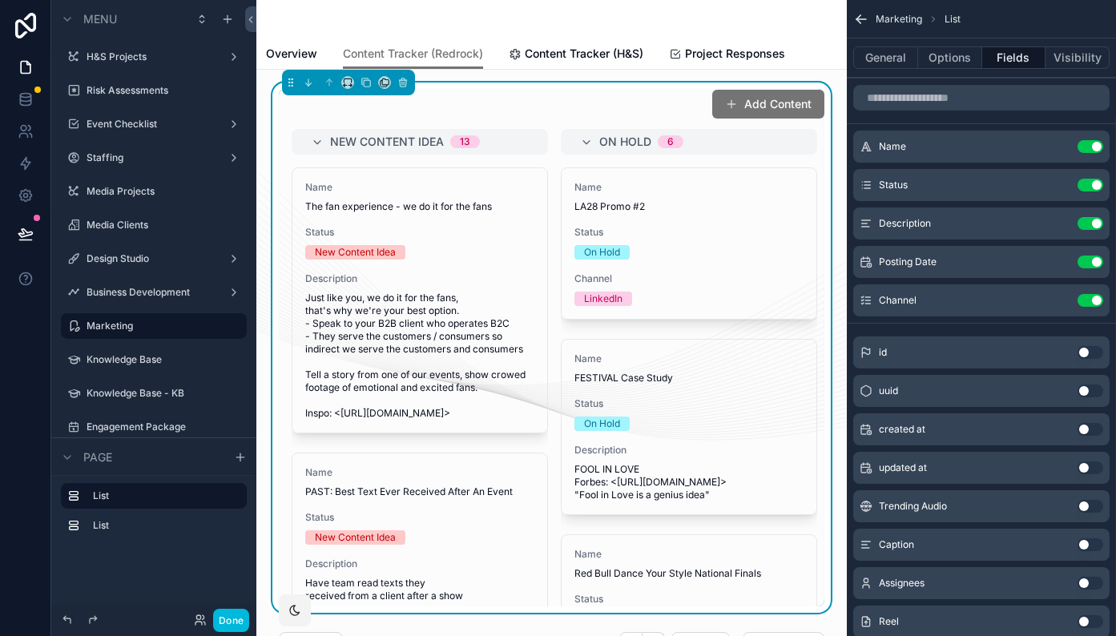
click at [0, 0] on icon "scrollable content" at bounding box center [0, 0] width 0 height 0
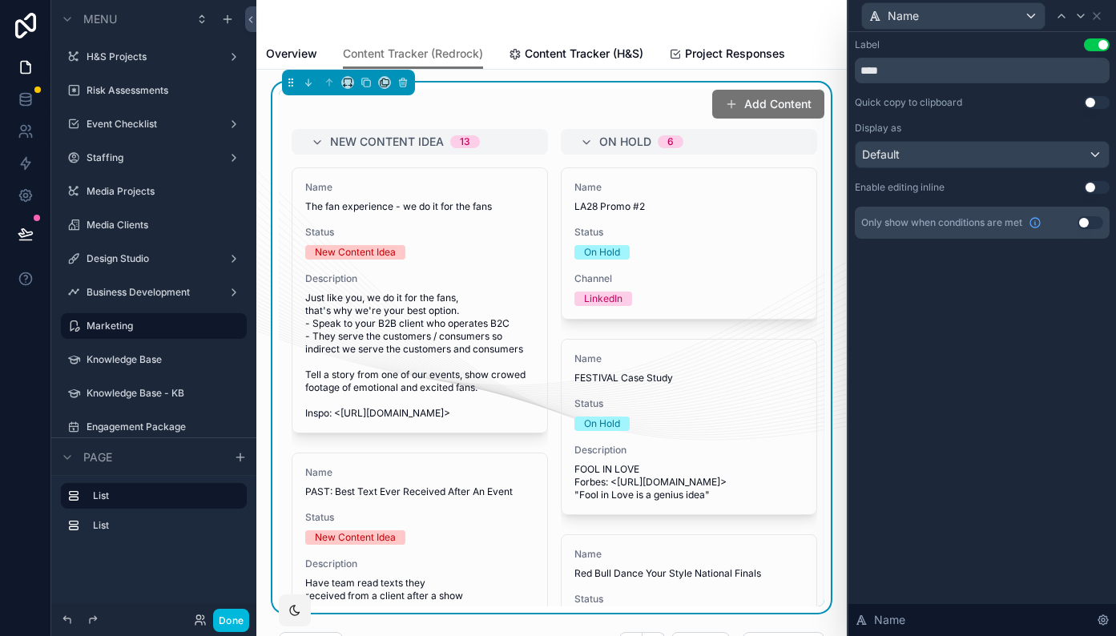
click at [1095, 149] on div "Default" at bounding box center [982, 155] width 253 height 26
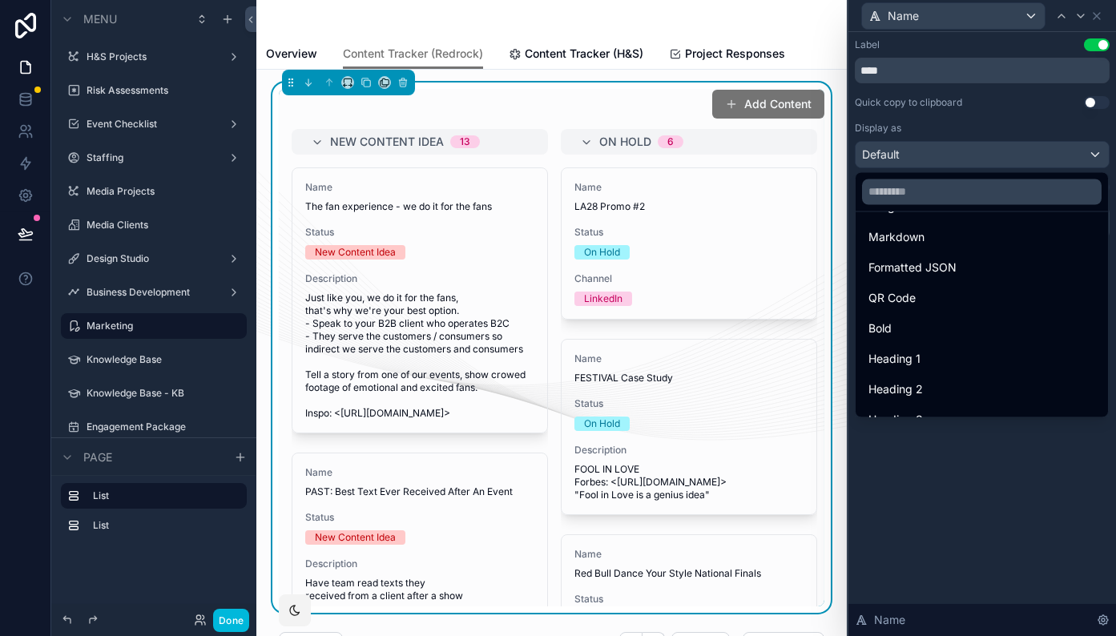
scroll to position [128, 0]
click at [1019, 329] on div "Bold" at bounding box center [982, 324] width 227 height 19
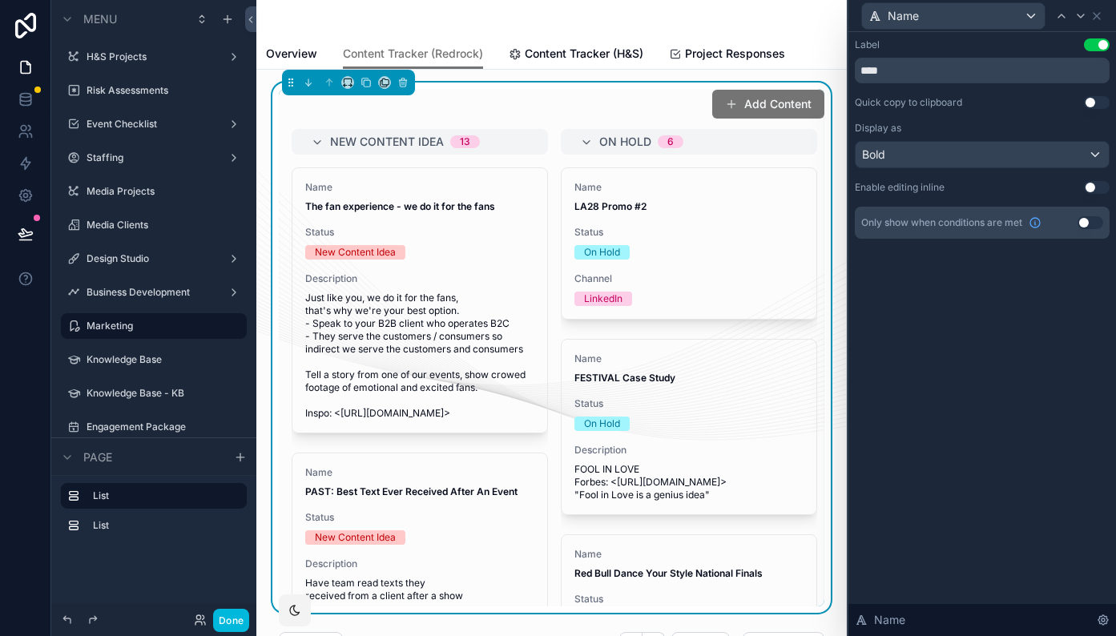
click at [1091, 156] on div "Bold" at bounding box center [982, 155] width 253 height 26
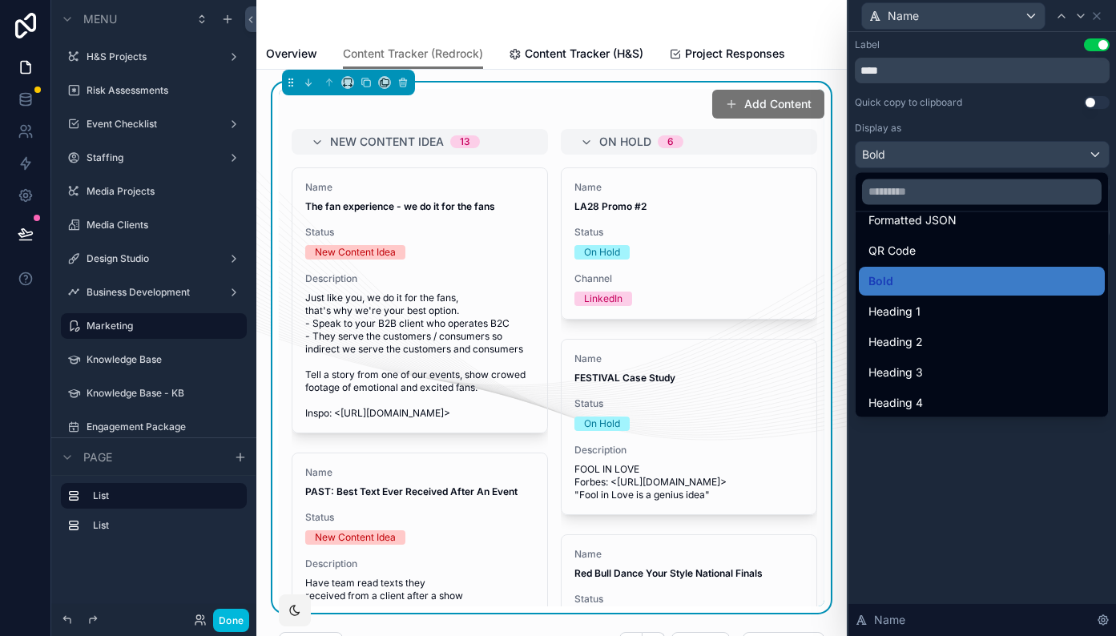
scroll to position [171, 0]
click at [991, 329] on div "Heading 2" at bounding box center [982, 343] width 246 height 29
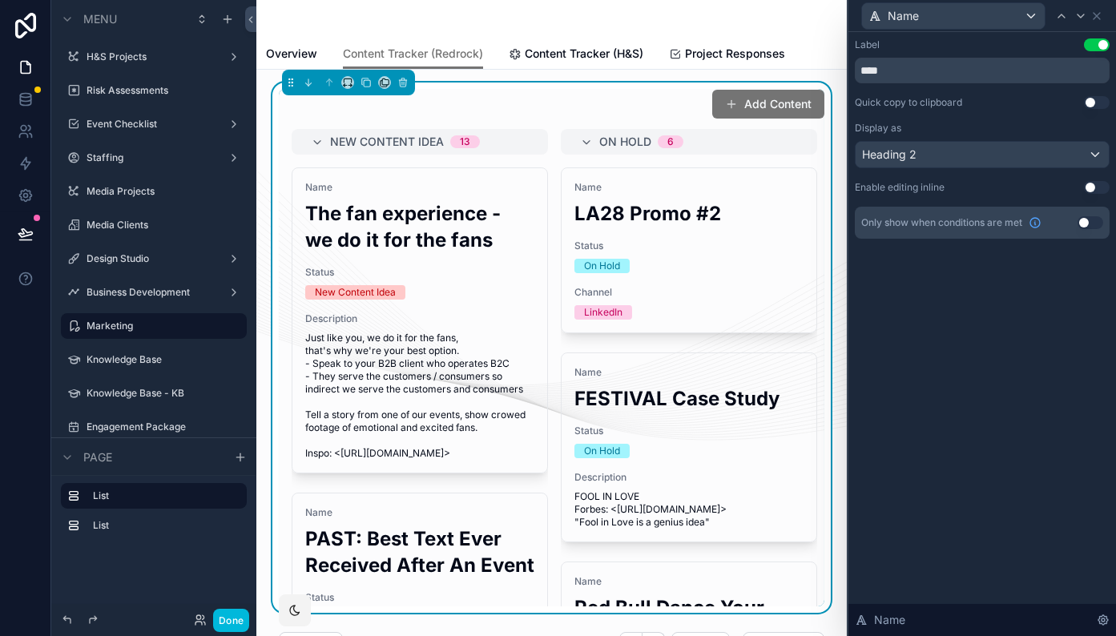
click at [1096, 151] on div "Heading 2" at bounding box center [982, 155] width 253 height 26
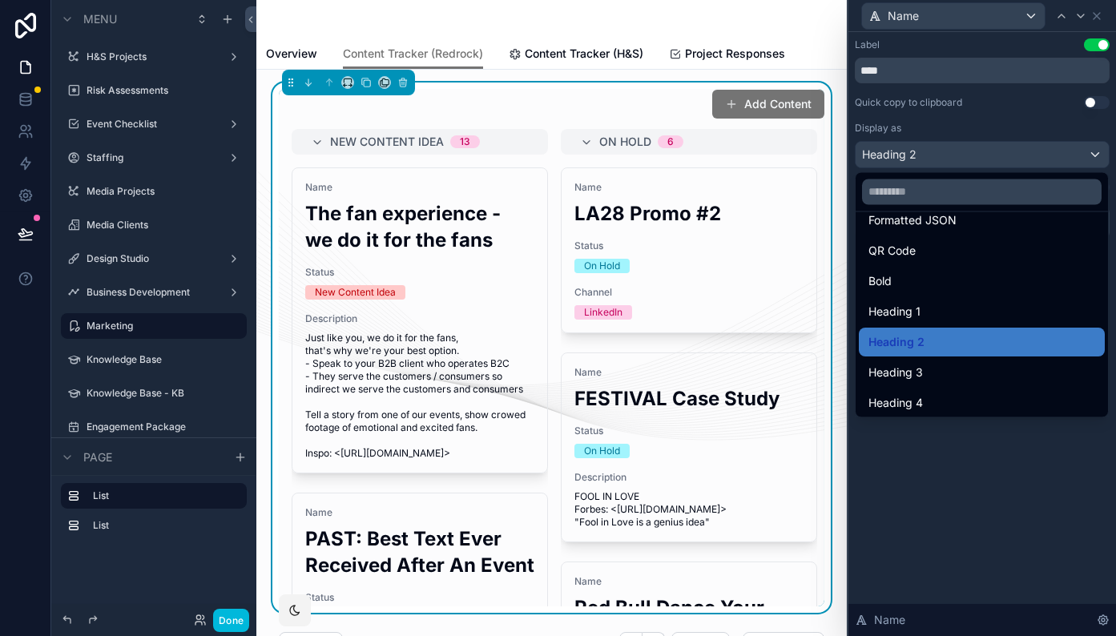
click at [1015, 314] on div "Heading 1" at bounding box center [982, 312] width 227 height 19
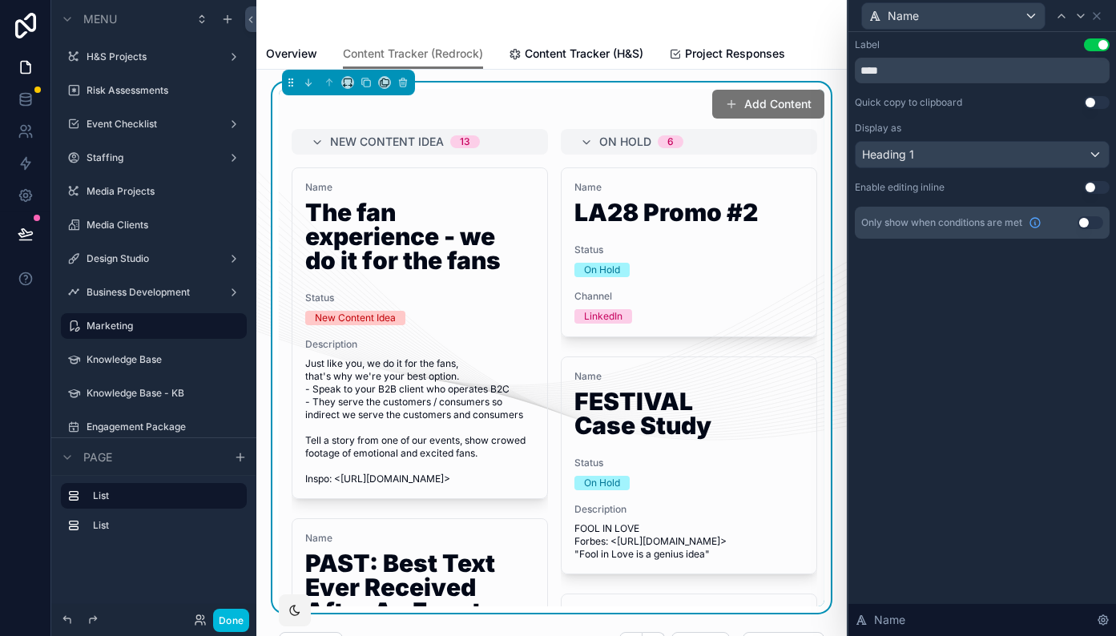
click at [1092, 154] on div "Heading 1" at bounding box center [982, 155] width 253 height 26
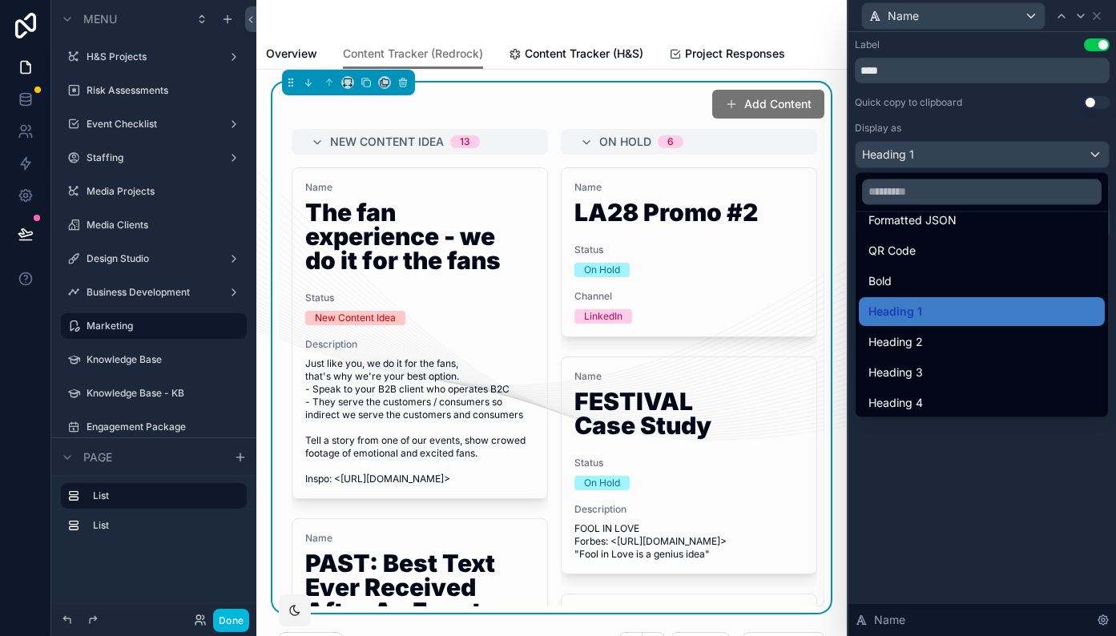
click at [960, 377] on div "Heading 3" at bounding box center [982, 373] width 227 height 19
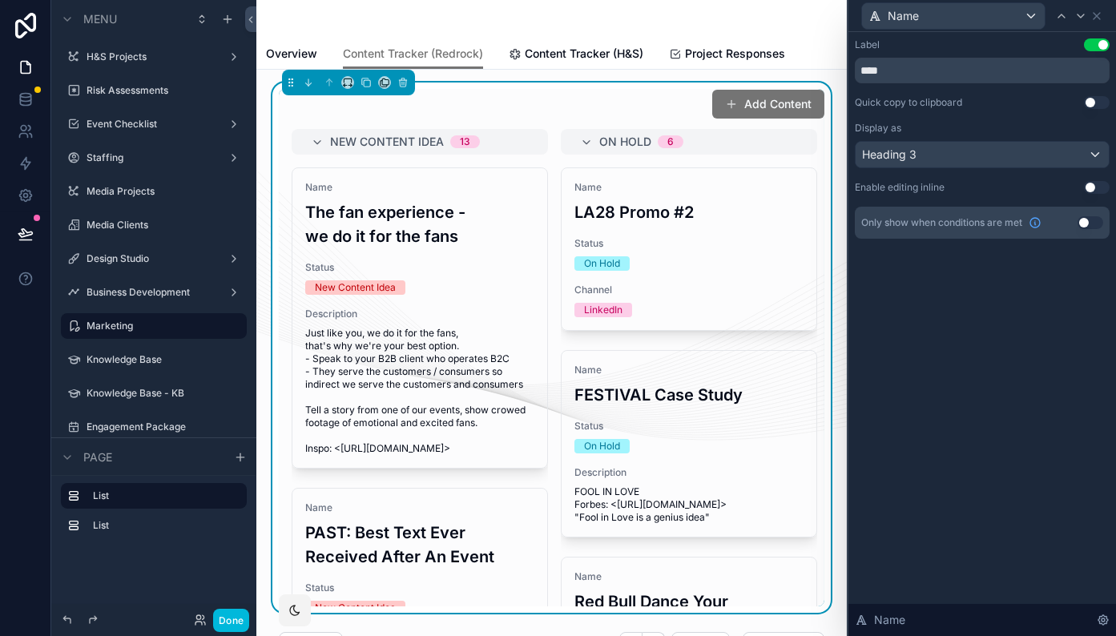
scroll to position [0, 0]
click at [241, 620] on button "Done" at bounding box center [231, 620] width 36 height 23
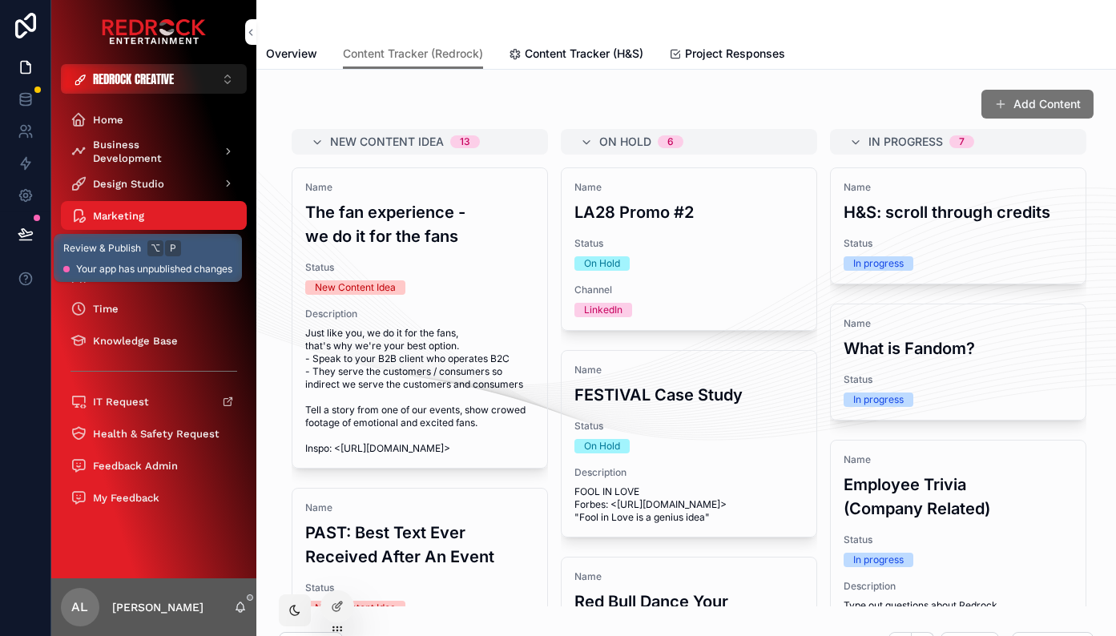
click at [26, 235] on icon at bounding box center [26, 234] width 16 height 16
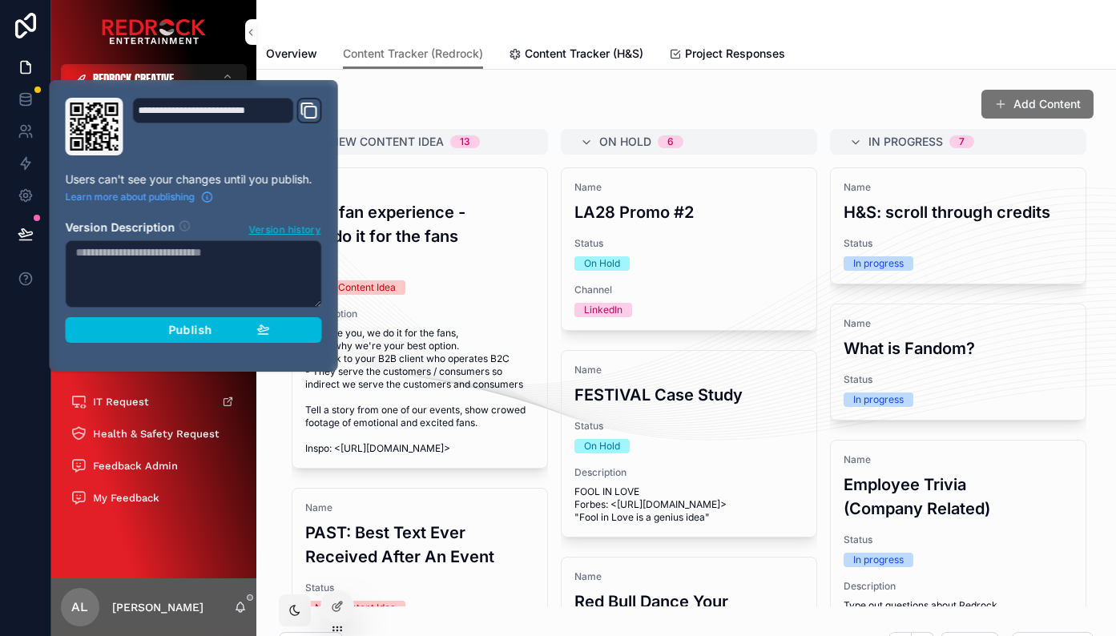
click at [224, 334] on div "Publish" at bounding box center [194, 330] width 152 height 14
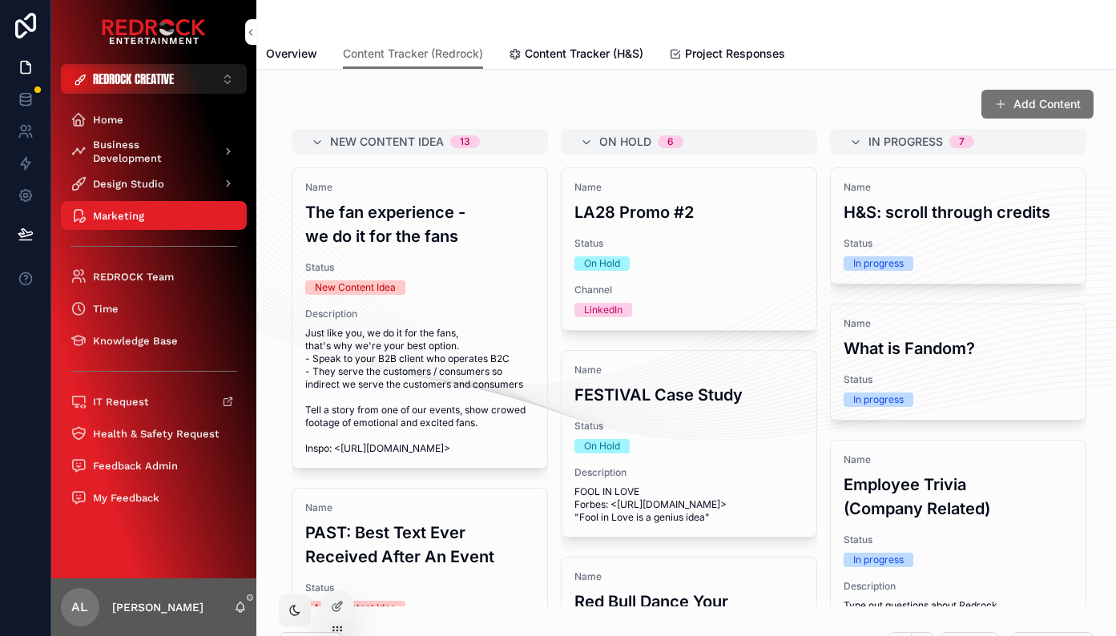
click at [853, 87] on div "Add Content New Content Idea 13 Name The fan experience - we do it for the fans…" at bounding box center [686, 348] width 834 height 531
click at [184, 77] on button "REDROCK CREATIVE ⌥ 4" at bounding box center [154, 79] width 186 height 30
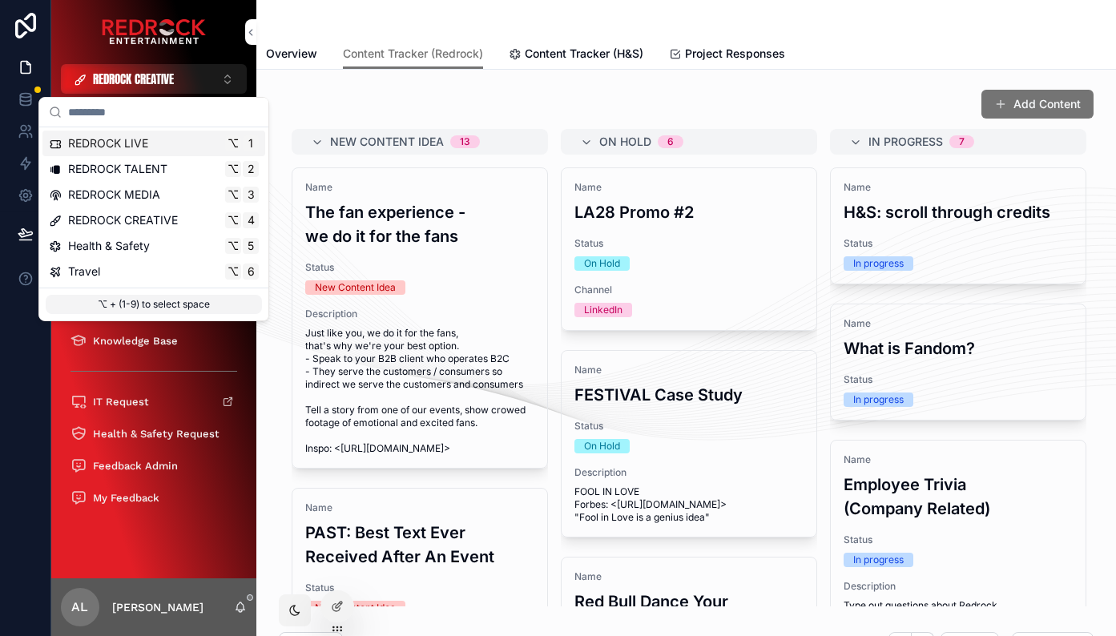
click at [137, 141] on span "REDROCK LIVE" at bounding box center [108, 143] width 80 height 16
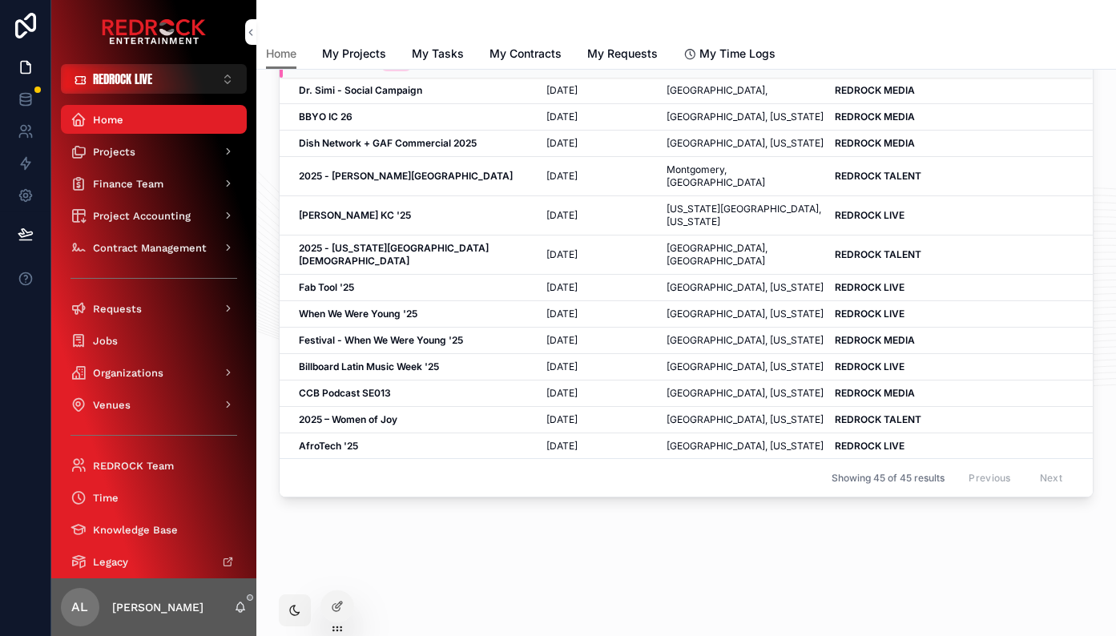
scroll to position [1004, 0]
click at [459, 146] on td "Dish Network + GAF Commercial 2025 Dish Network + GAF Commercial 2025" at bounding box center [408, 144] width 257 height 26
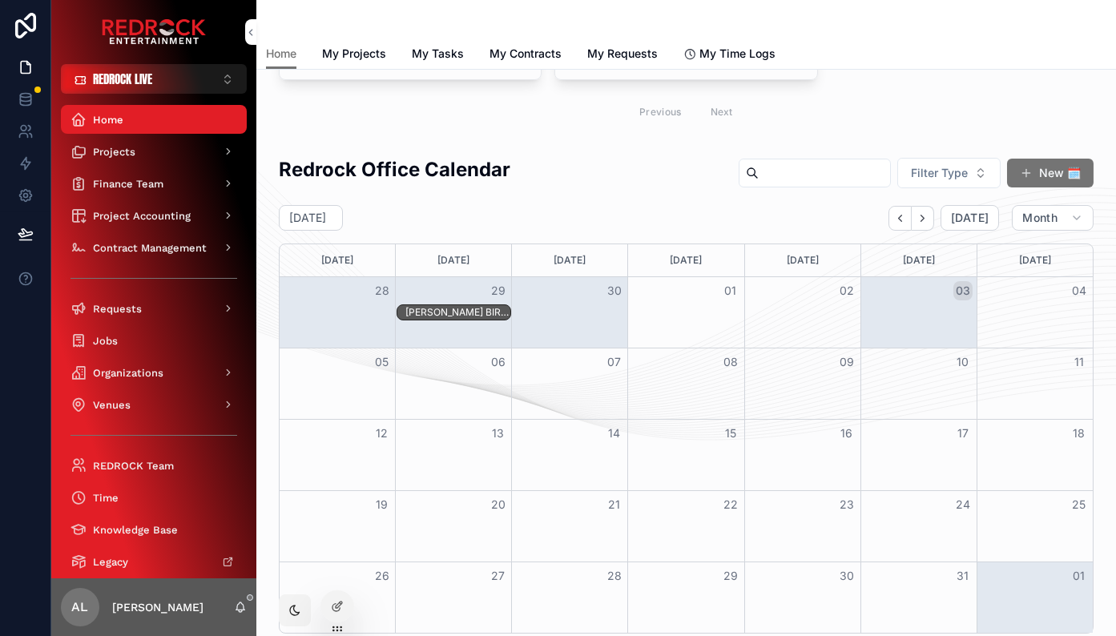
scroll to position [0, 0]
click at [180, 160] on div "Projects" at bounding box center [154, 152] width 167 height 26
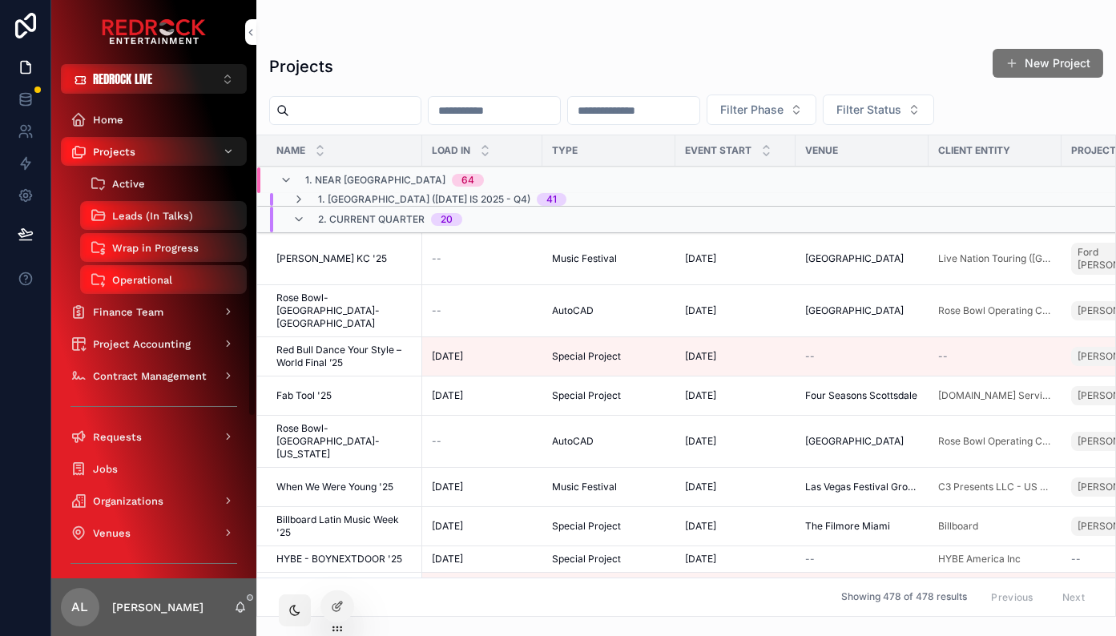
click at [176, 188] on div "Active" at bounding box center [163, 184] width 147 height 26
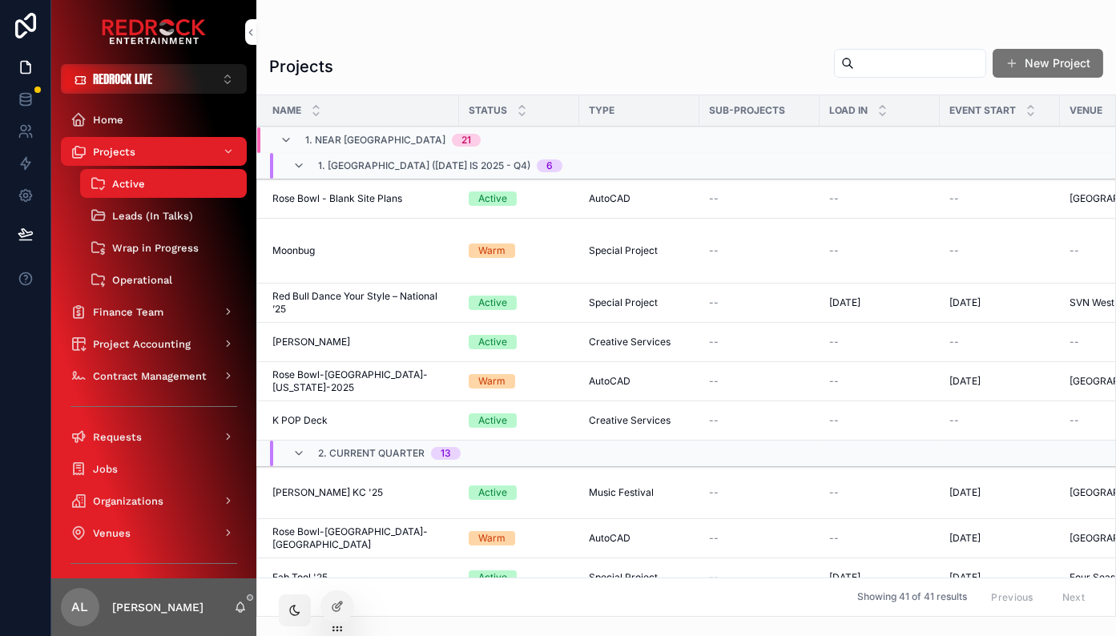
scroll to position [0, 4]
